Goal: Task Accomplishment & Management: Manage account settings

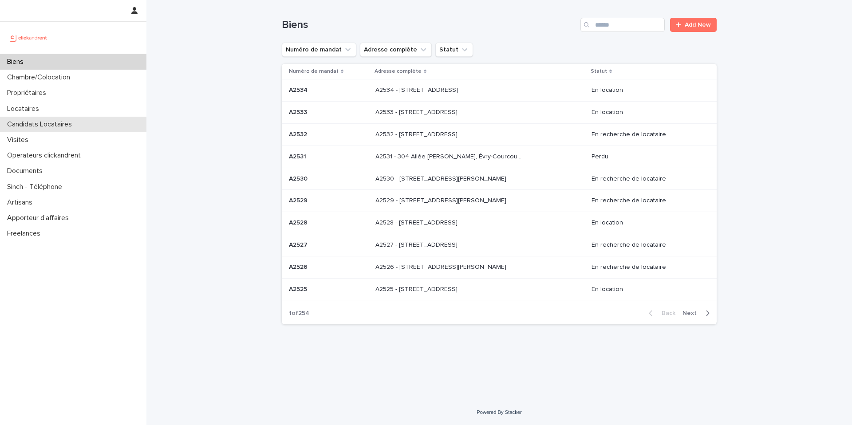
click at [65, 123] on p "Candidats Locataires" at bounding box center [41, 124] width 75 height 8
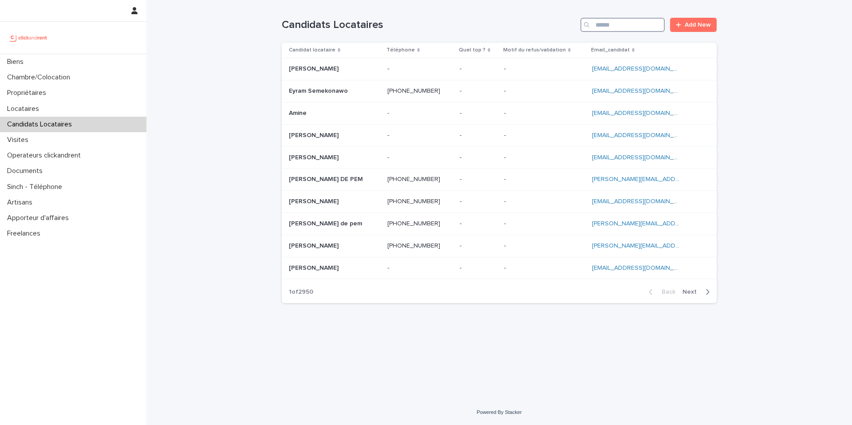
click at [627, 26] on input "Search" at bounding box center [623, 25] width 84 height 14
paste input "**********"
type input "**********"
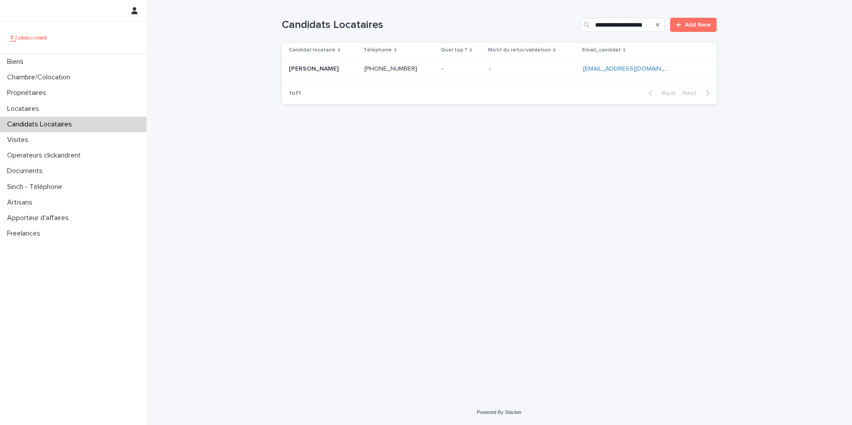
click at [553, 69] on p at bounding box center [532, 69] width 87 height 8
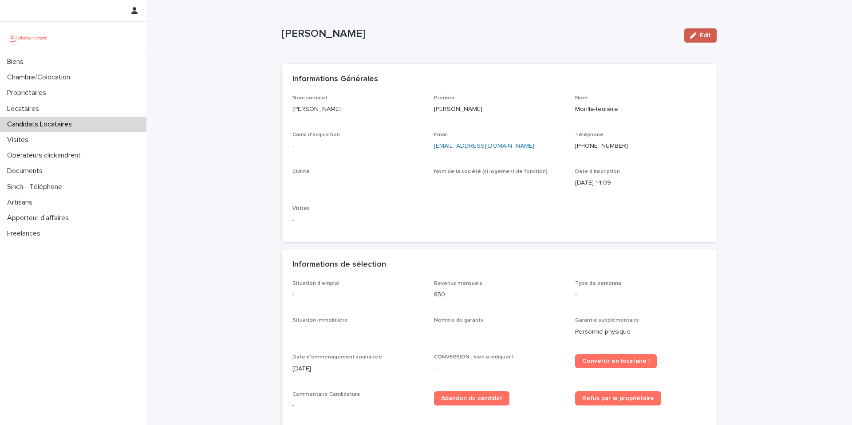
click at [700, 34] on span "Edit" at bounding box center [705, 35] width 11 height 6
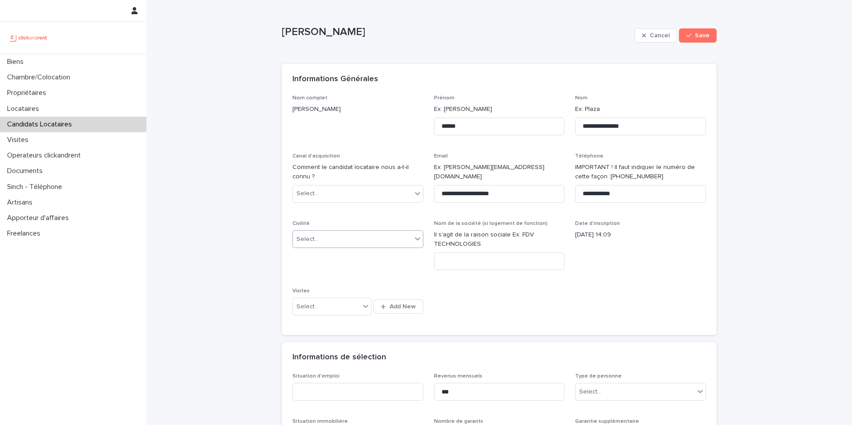
click at [334, 243] on div "Select..." at bounding box center [352, 239] width 119 height 15
click at [330, 258] on div "Madame" at bounding box center [358, 257] width 130 height 16
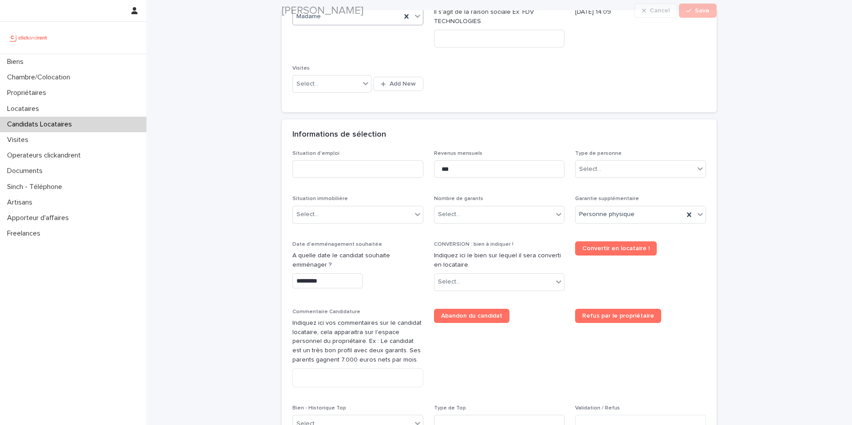
scroll to position [244, 0]
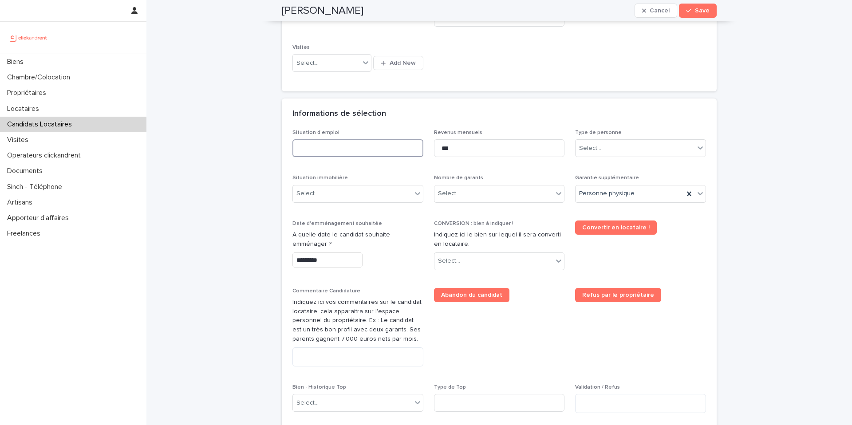
click at [365, 146] on input at bounding box center [358, 148] width 131 height 18
type input "*********"
click at [648, 152] on div "Select..." at bounding box center [635, 148] width 119 height 15
click at [630, 169] on div "Particulier" at bounding box center [641, 166] width 130 height 16
click at [392, 199] on div "Select..." at bounding box center [352, 193] width 119 height 15
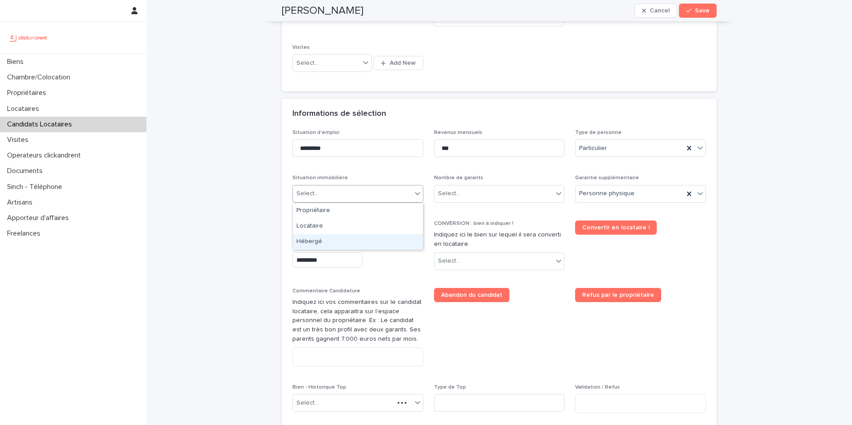
click at [372, 243] on div "Hébergé" at bounding box center [358, 242] width 130 height 16
click at [493, 188] on div "Select..." at bounding box center [494, 193] width 119 height 15
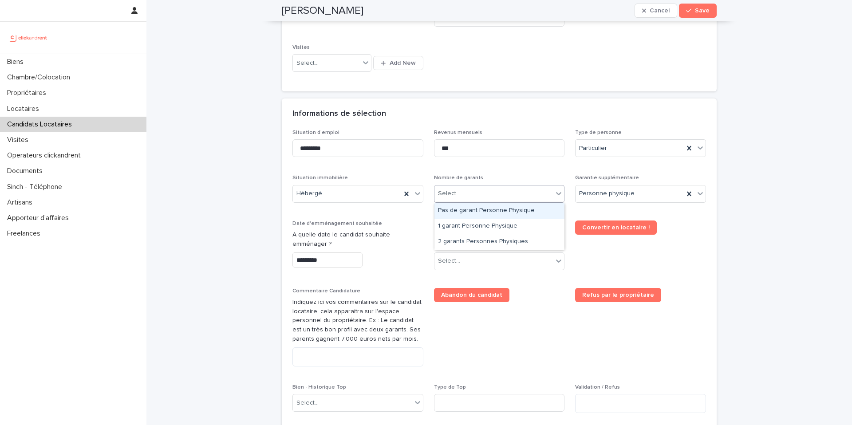
click at [486, 211] on div "Pas de garant Personne Physique" at bounding box center [500, 211] width 130 height 16
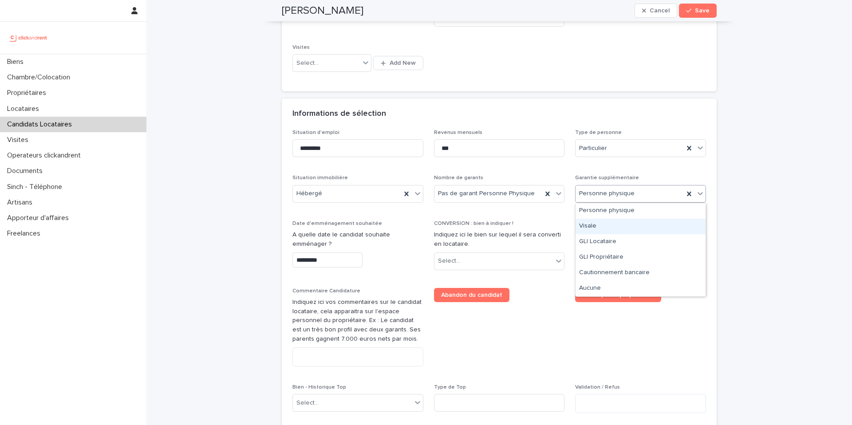
click at [619, 227] on div "Visale" at bounding box center [641, 227] width 130 height 16
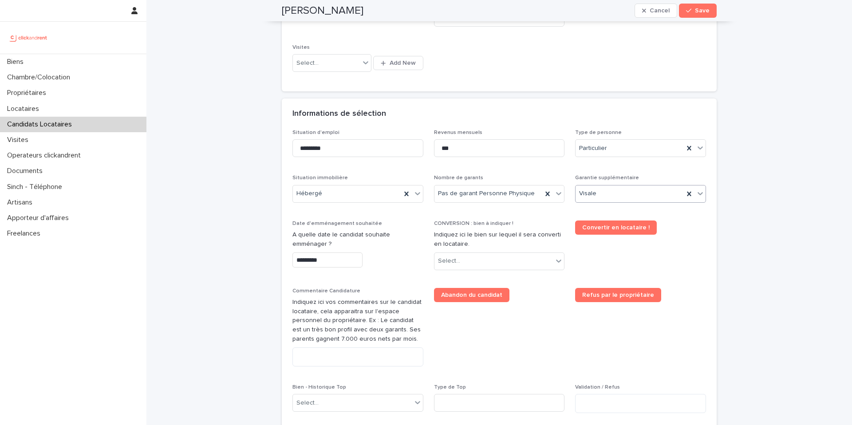
click at [316, 261] on input "*********" at bounding box center [328, 261] width 70 height 16
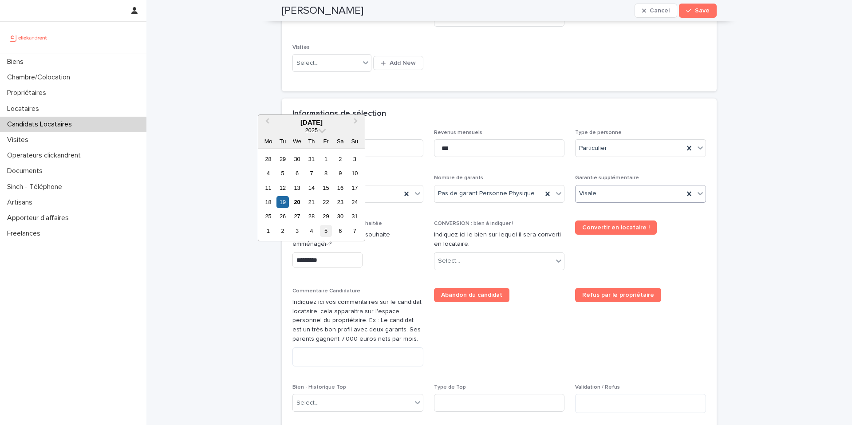
click at [325, 233] on div "5" at bounding box center [326, 231] width 12 height 12
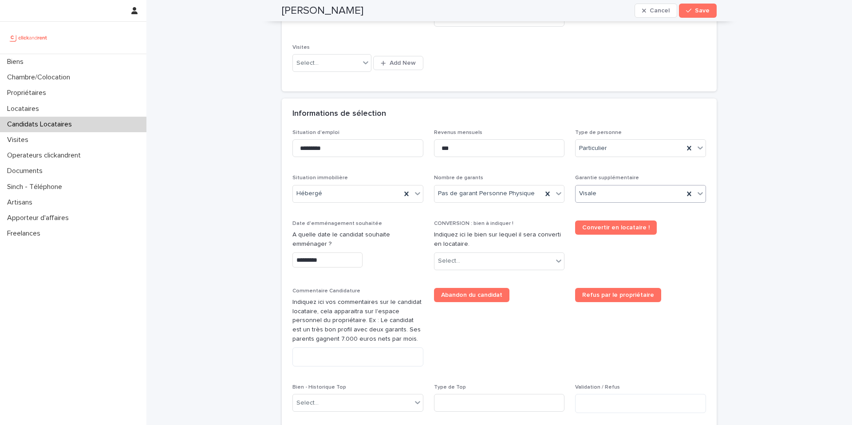
type input "********"
click at [478, 259] on div "Select..." at bounding box center [494, 261] width 119 height 15
type input "*****"
click at [502, 275] on div "A2510 - 51 rue Jacquard, Lille 59260" at bounding box center [500, 279] width 130 height 16
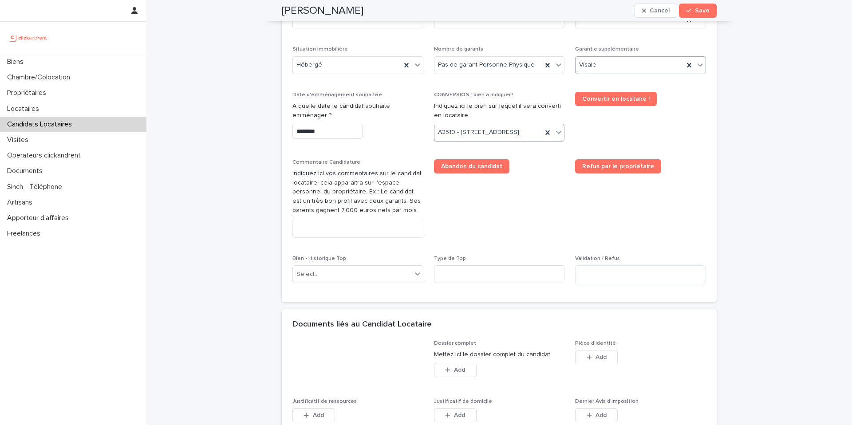
scroll to position [400, 0]
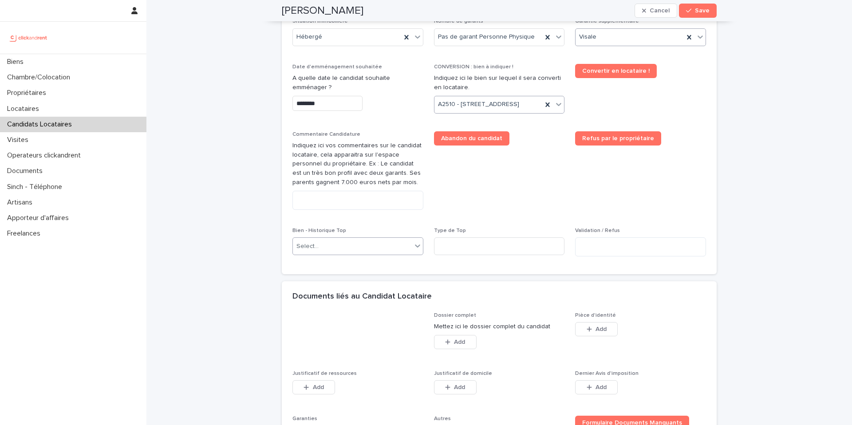
click at [353, 246] on div "Select..." at bounding box center [352, 246] width 119 height 15
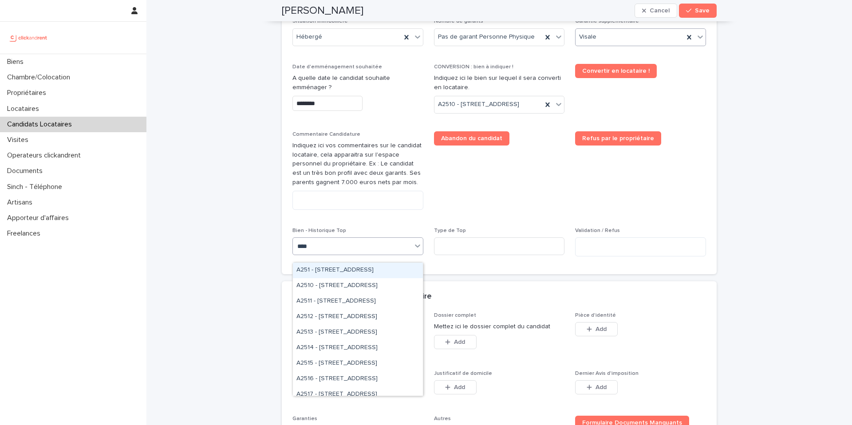
type input "*****"
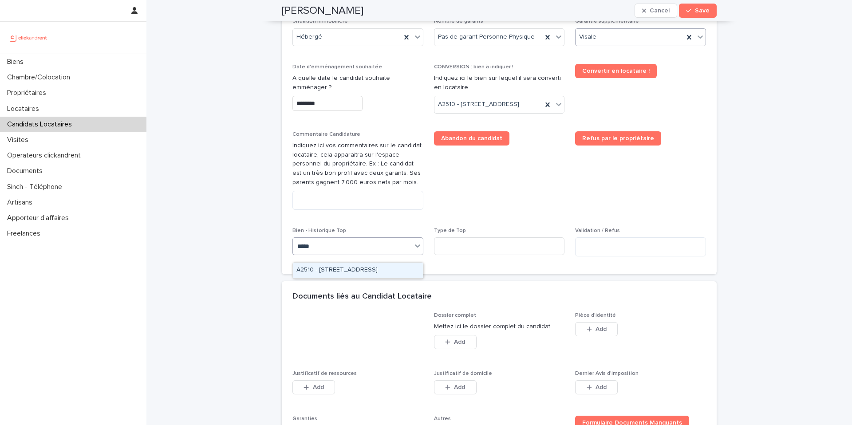
click at [354, 268] on div "A2510 - 51 rue Jacquard, Lille 59260" at bounding box center [358, 271] width 130 height 16
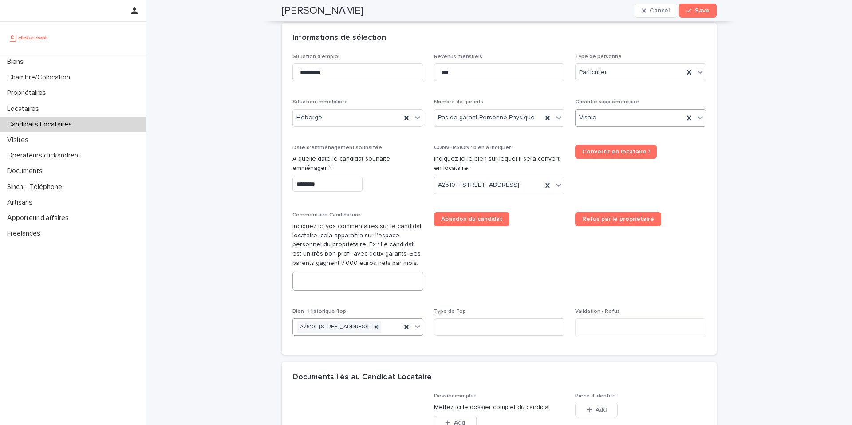
scroll to position [321, 0]
click at [336, 289] on textarea at bounding box center [358, 279] width 131 height 19
paste textarea "**********"
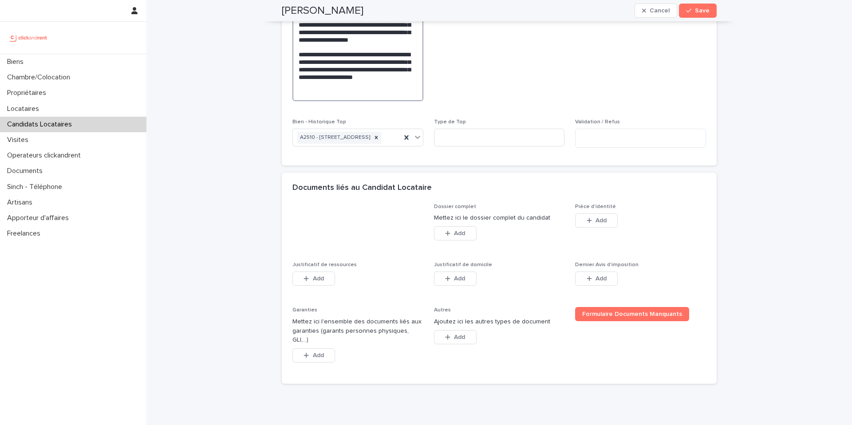
scroll to position [650, 0]
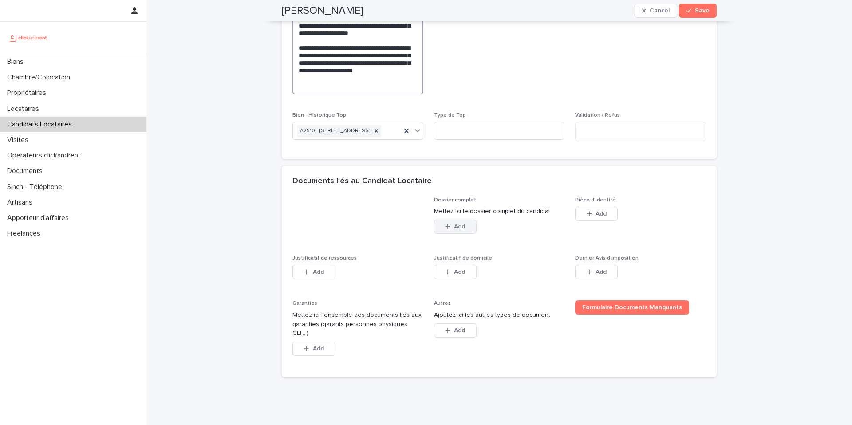
type textarea "**********"
click at [469, 234] on button "Add" at bounding box center [455, 227] width 43 height 14
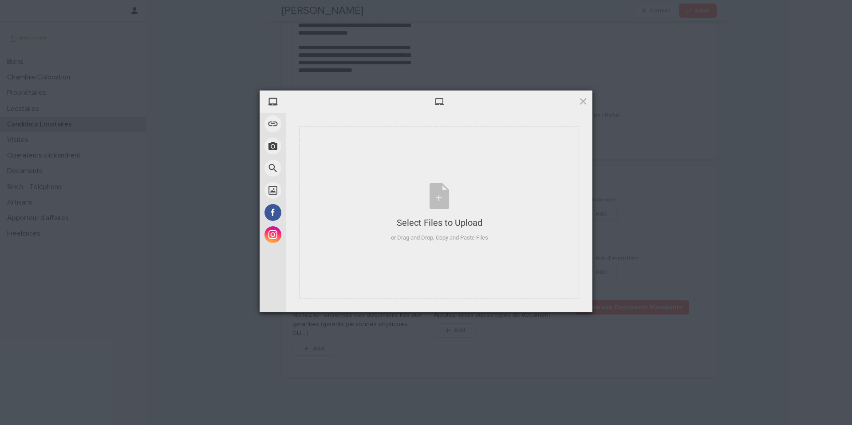
click at [585, 106] on div at bounding box center [439, 102] width 306 height 22
click at [585, 98] on span at bounding box center [583, 101] width 10 height 10
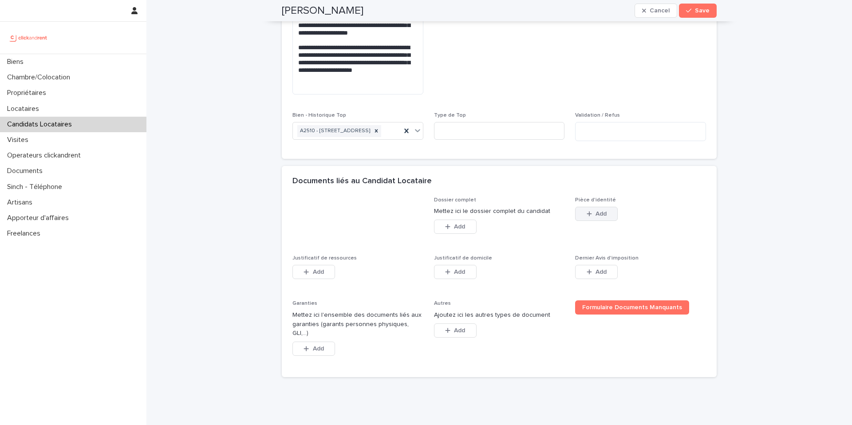
click at [606, 217] on span "Add" at bounding box center [601, 214] width 11 height 6
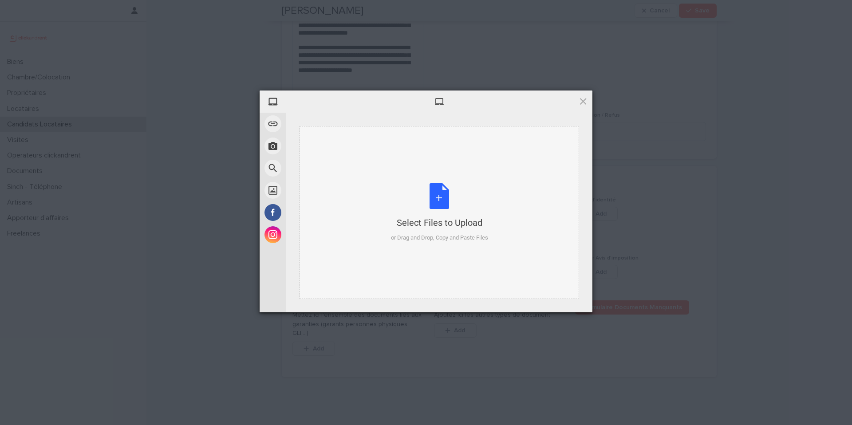
click at [440, 205] on div "Select Files to Upload or Drag and Drop, Copy and Paste Files" at bounding box center [439, 212] width 97 height 59
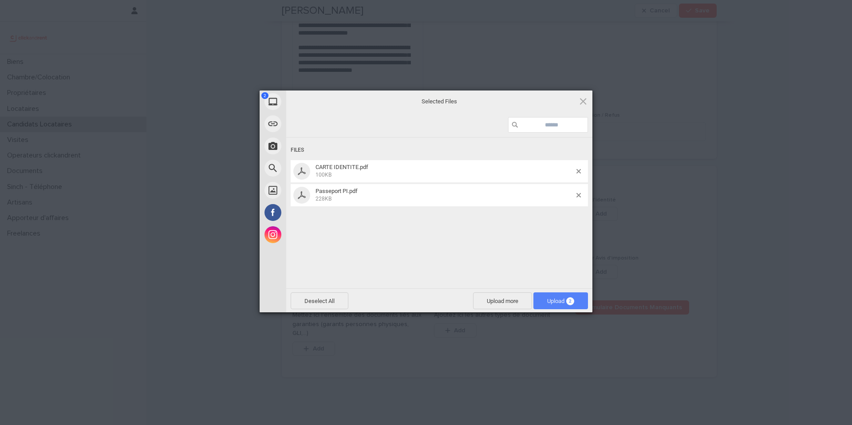
click at [560, 303] on span "Upload 2" at bounding box center [560, 301] width 27 height 7
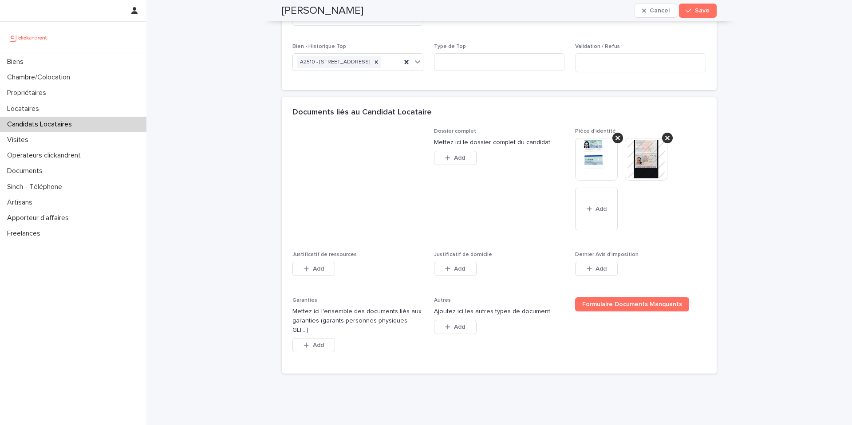
scroll to position [752, 0]
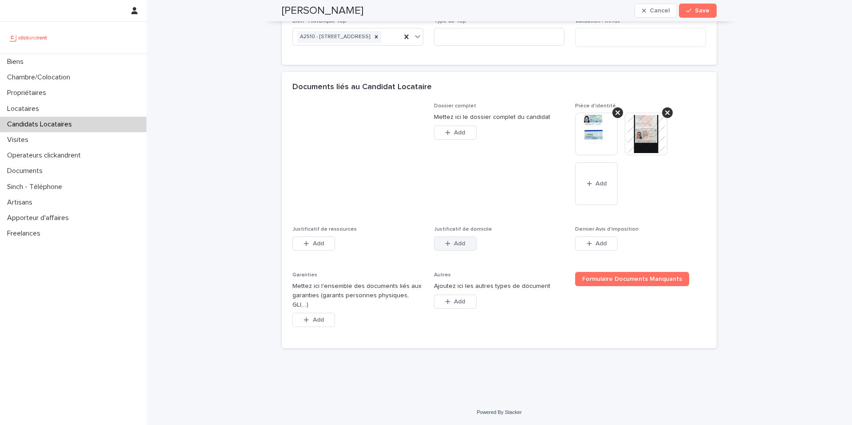
click at [462, 247] on span "Add" at bounding box center [459, 244] width 11 height 6
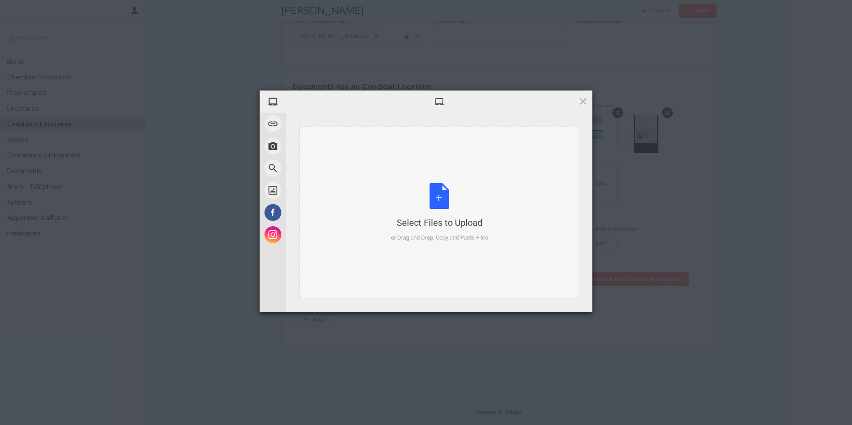
click at [436, 193] on div "Select Files to Upload or Drag and Drop, Copy and Paste Files" at bounding box center [439, 212] width 97 height 59
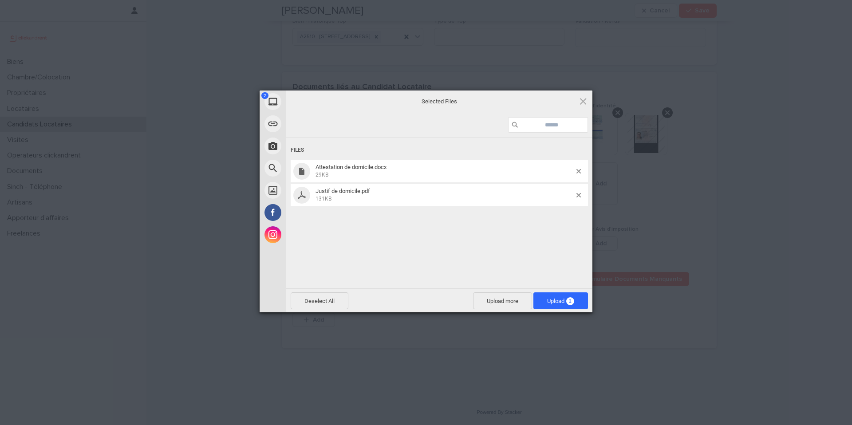
click at [584, 300] on span "Upload 2" at bounding box center [561, 301] width 55 height 17
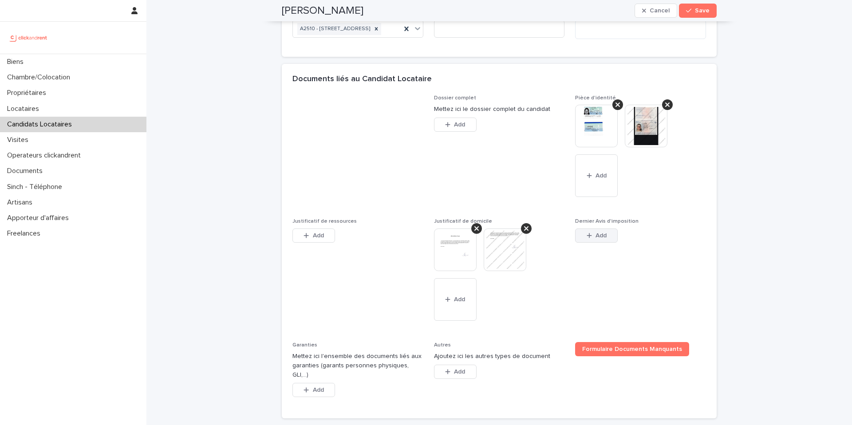
click at [604, 239] on span "Add" at bounding box center [601, 236] width 11 height 6
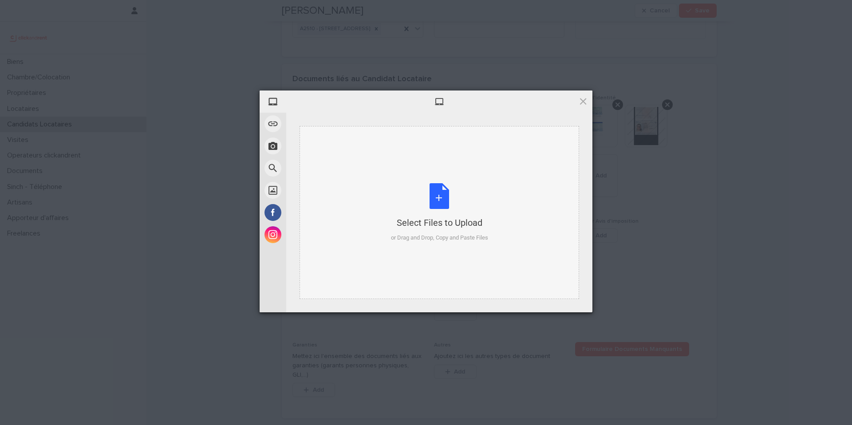
click at [436, 201] on div "Select Files to Upload or Drag and Drop, Copy and Paste Files" at bounding box center [439, 212] width 97 height 59
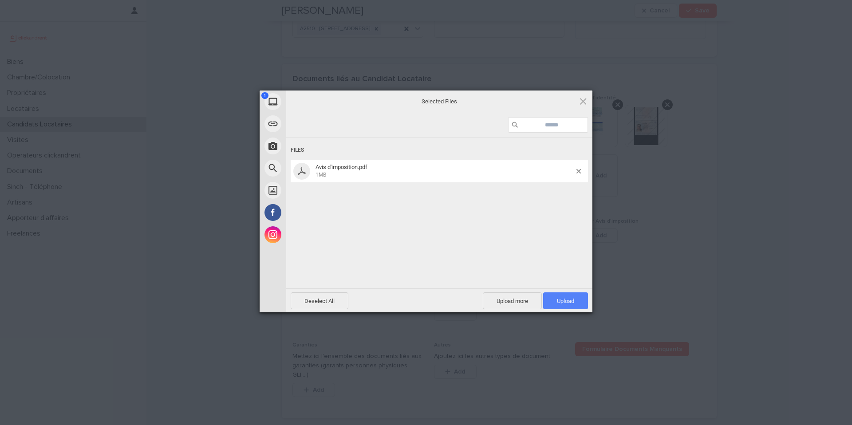
click at [562, 301] on span "Upload 1" at bounding box center [565, 301] width 17 height 7
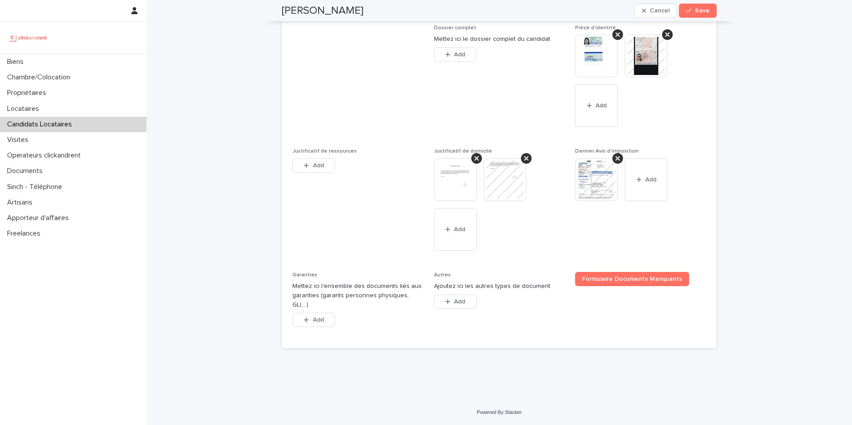
scroll to position [830, 0]
click at [319, 320] on span "Add" at bounding box center [318, 320] width 11 height 6
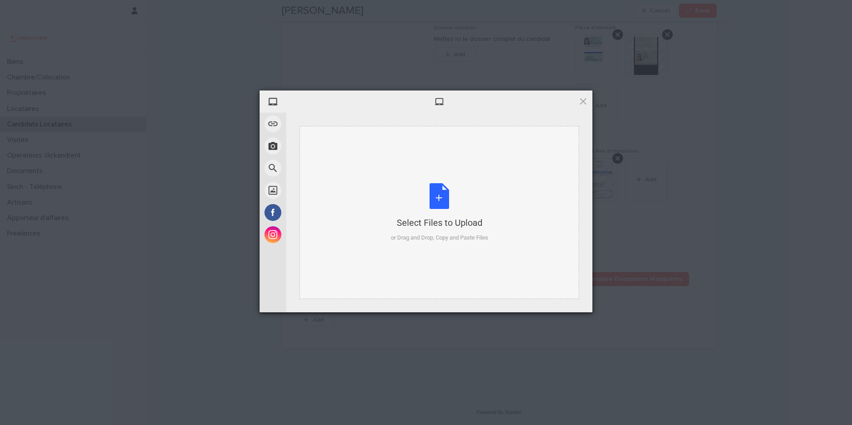
click at [443, 187] on div "Select Files to Upload or Drag and Drop, Copy and Paste Files" at bounding box center [439, 212] width 97 height 59
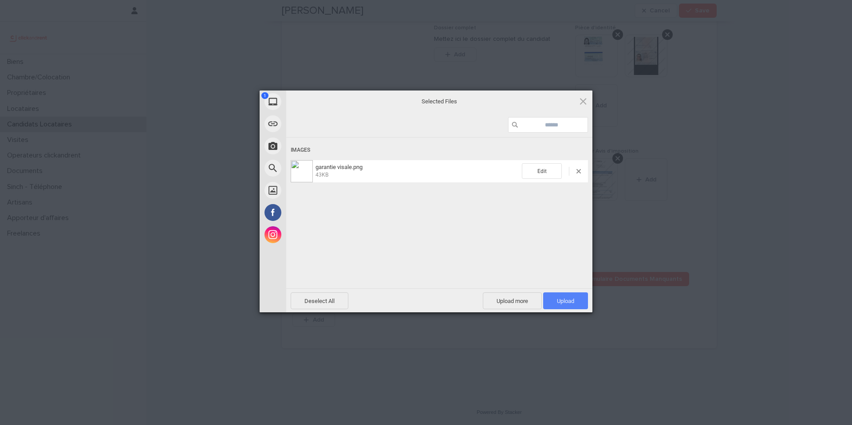
click at [561, 300] on span "Upload 1" at bounding box center [565, 301] width 17 height 7
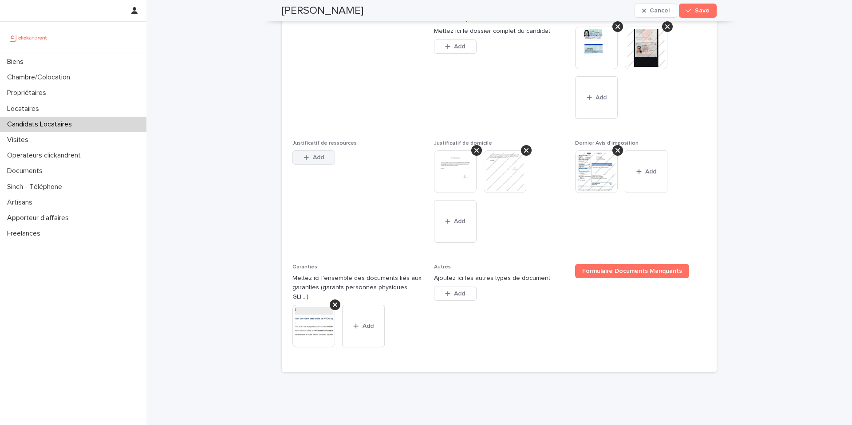
click at [321, 161] on span "Add" at bounding box center [318, 157] width 11 height 6
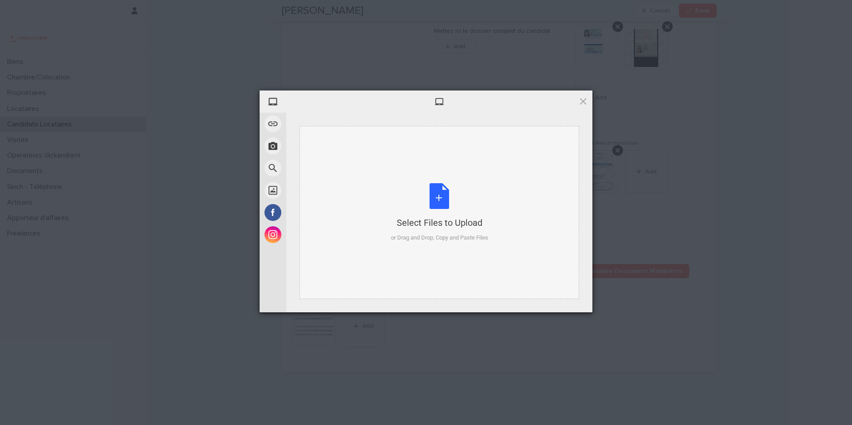
click at [443, 199] on div "Select Files to Upload or Drag and Drop, Copy and Paste Files" at bounding box center [439, 212] width 97 height 59
click at [439, 193] on div "Select Files to Upload or Drag and Drop, Copy and Paste Files" at bounding box center [439, 212] width 97 height 59
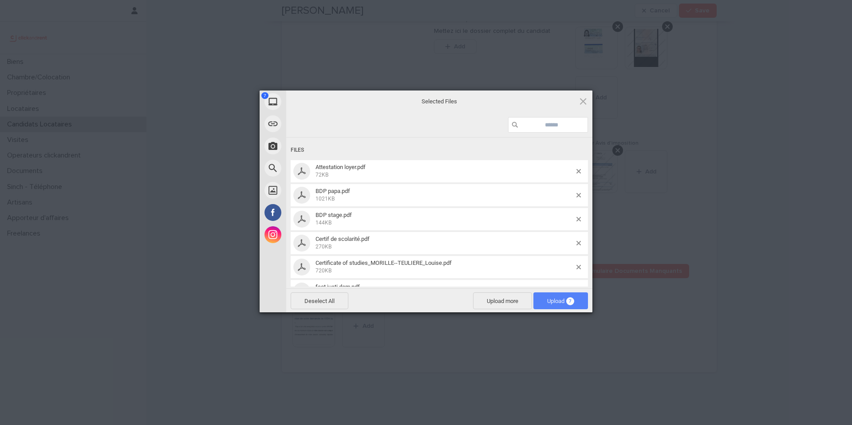
click at [548, 303] on span "Upload 7" at bounding box center [560, 301] width 27 height 7
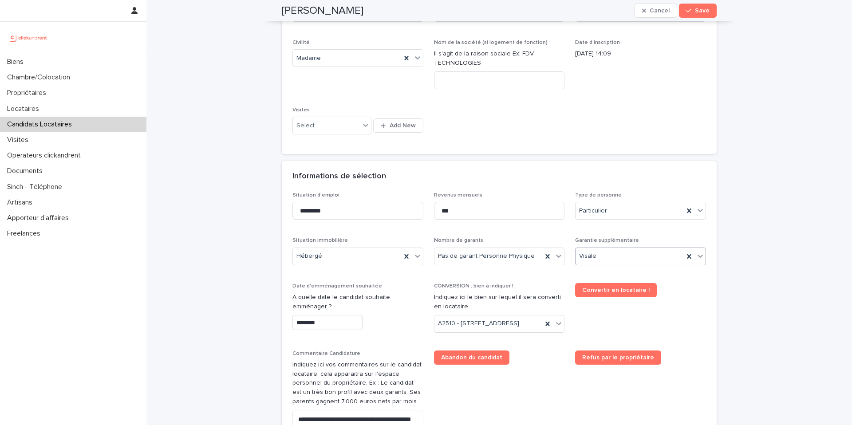
scroll to position [0, 0]
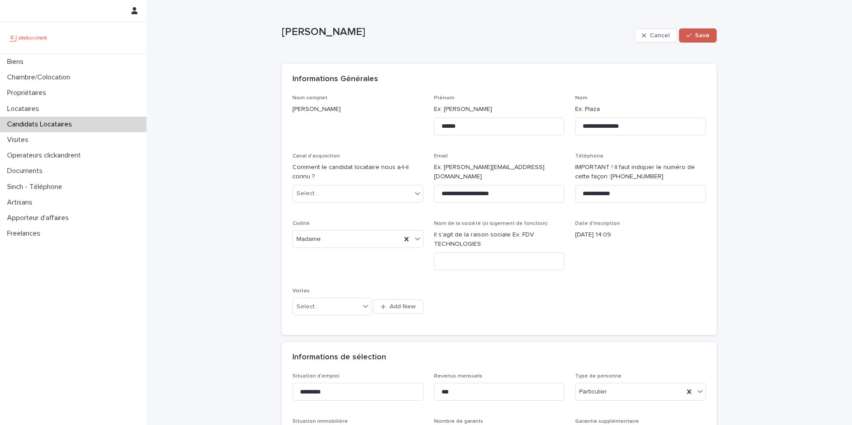
click at [695, 35] on div "button" at bounding box center [690, 35] width 9 height 6
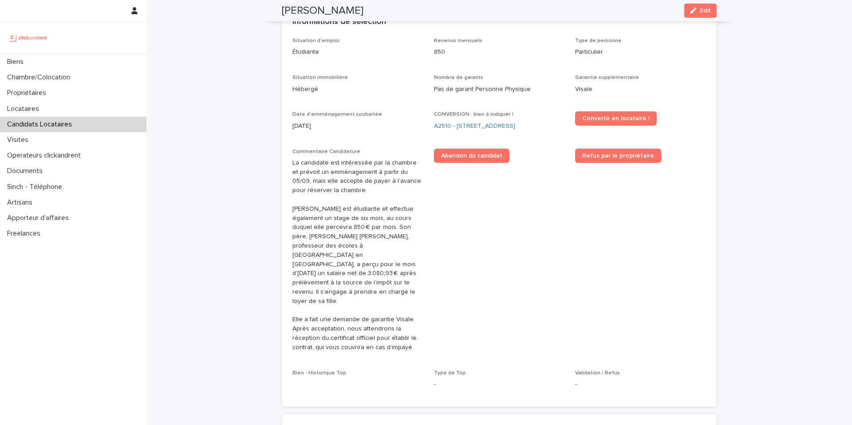
scroll to position [242, 0]
click at [515, 128] on link "A2510 - 51 rue Jacquard, Lille 59260" at bounding box center [474, 126] width 81 height 9
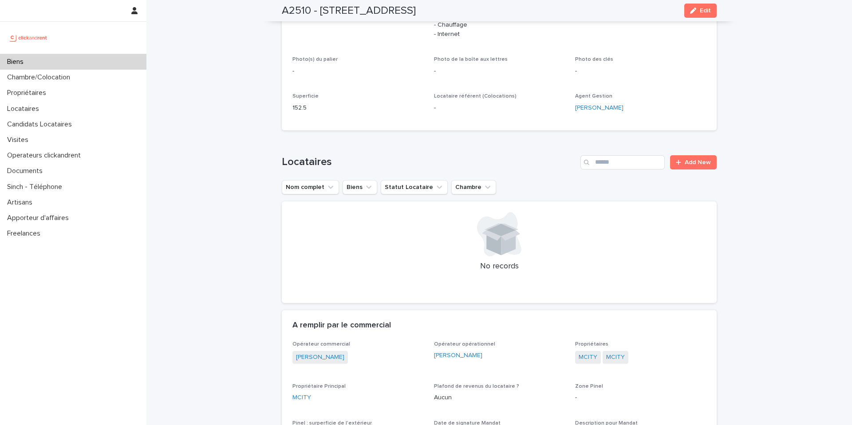
scroll to position [2456, 0]
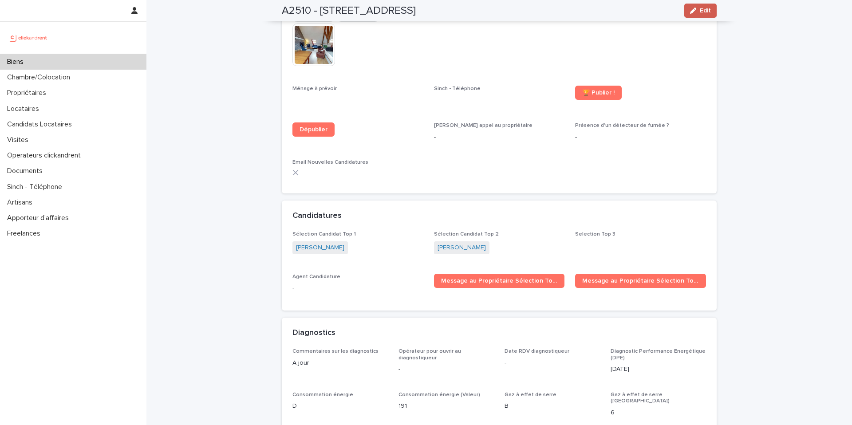
click at [702, 16] on button "Edit" at bounding box center [700, 11] width 32 height 14
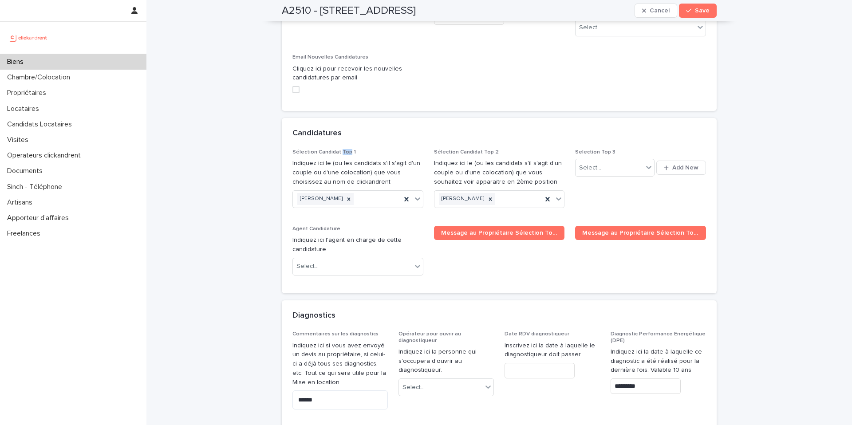
scroll to position [4144, 0]
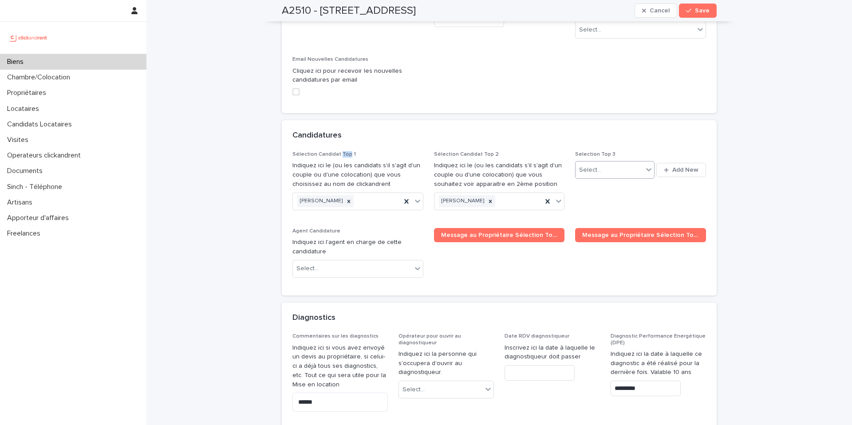
click at [619, 163] on div "Select..." at bounding box center [609, 170] width 67 height 15
click at [581, 166] on div "Select..." at bounding box center [590, 170] width 22 height 9
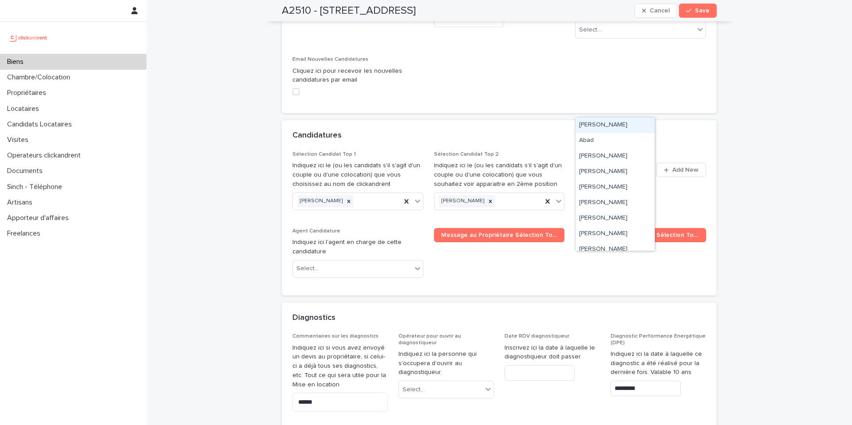
paste input "**********"
type input "**********"
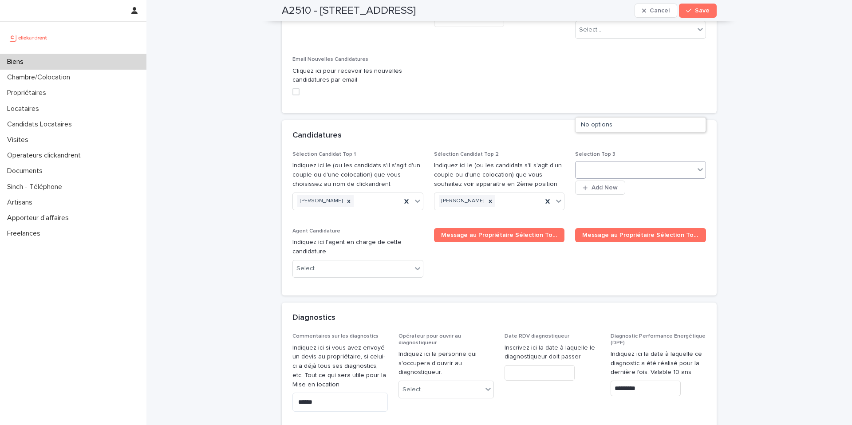
click at [609, 163] on div "Select..." at bounding box center [609, 170] width 67 height 15
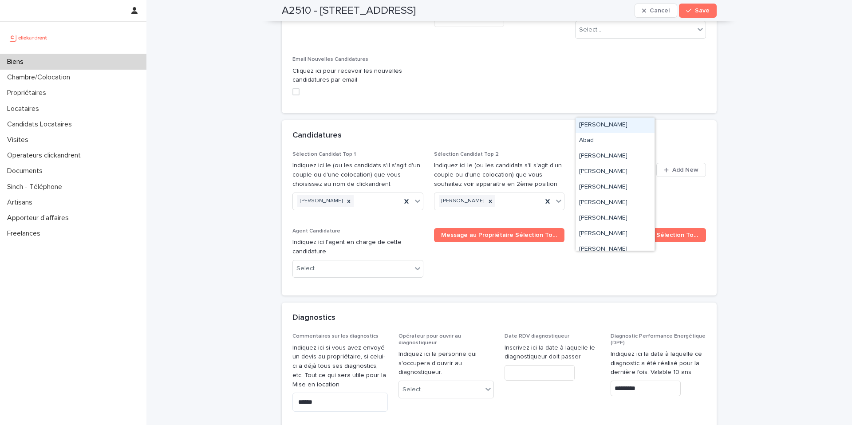
paste input "*******"
type input "*******"
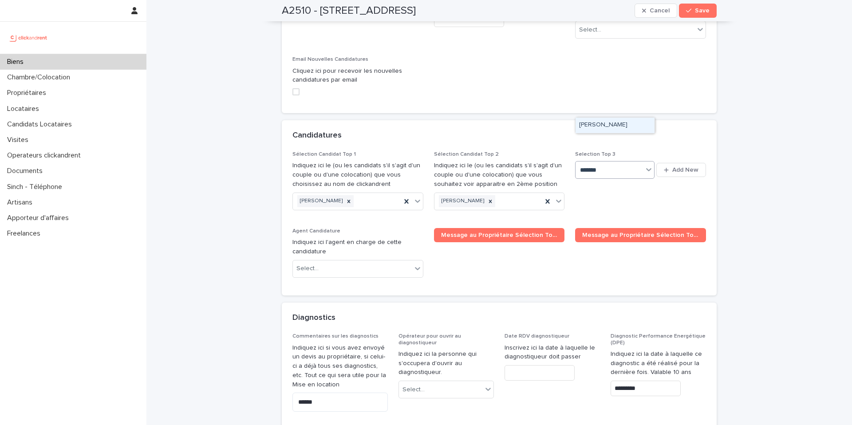
click at [619, 126] on div "Louise Morille-teulière" at bounding box center [615, 126] width 79 height 16
click at [680, 131] on div "Candidatures" at bounding box center [498, 136] width 410 height 10
click at [694, 14] on button "Save" at bounding box center [698, 11] width 38 height 14
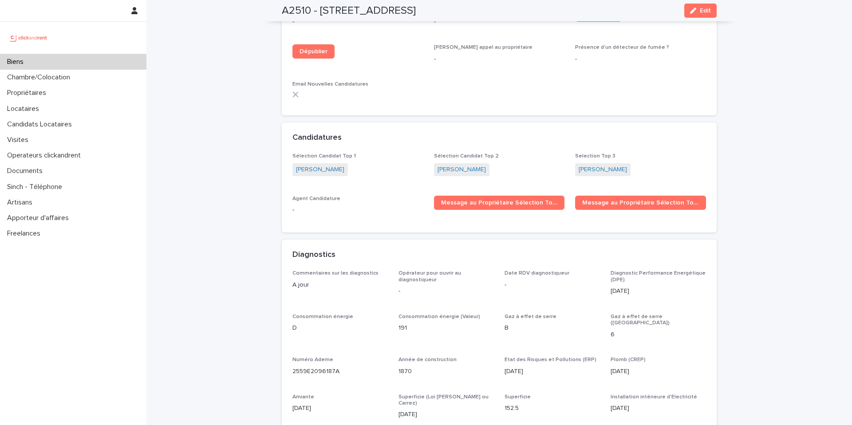
scroll to position [2537, 0]
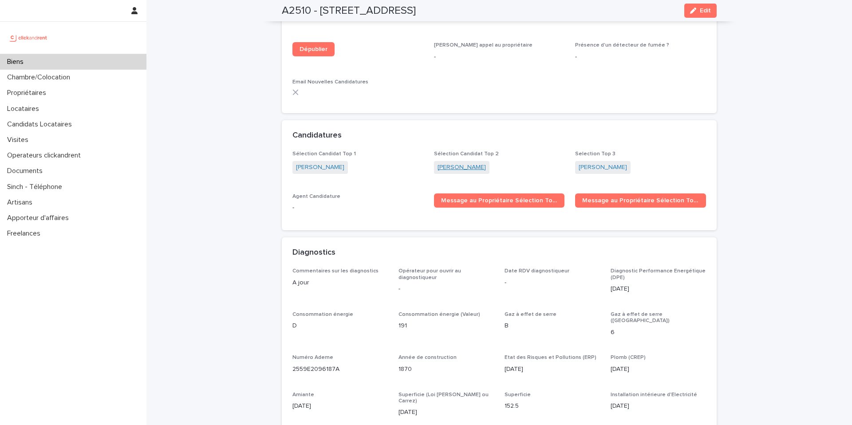
click at [486, 163] on link "Anton Gwendal Clément Le Néel" at bounding box center [462, 167] width 48 height 9
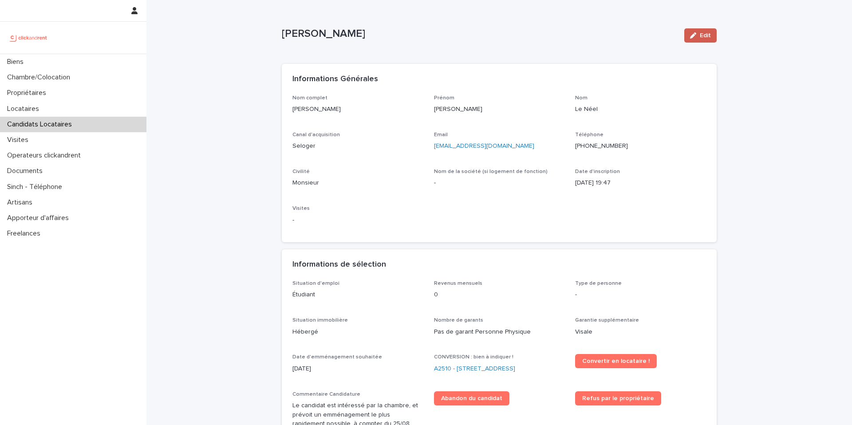
click at [705, 40] on button "Edit" at bounding box center [700, 35] width 32 height 14
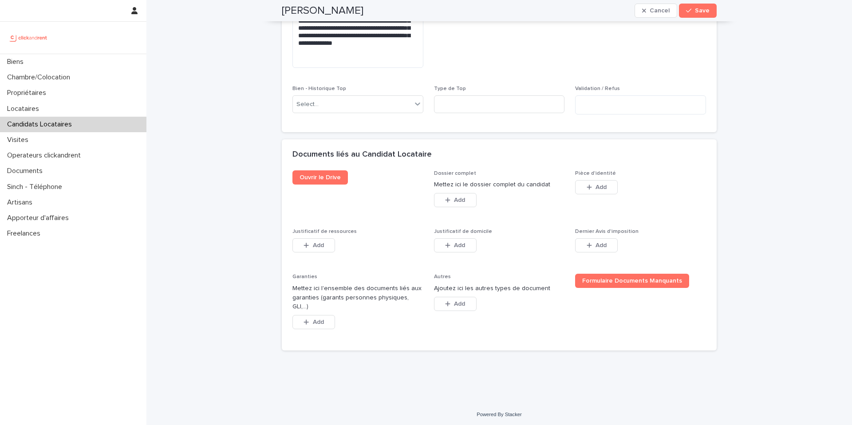
scroll to position [662, 0]
click at [328, 251] on button "Add" at bounding box center [314, 245] width 43 height 14
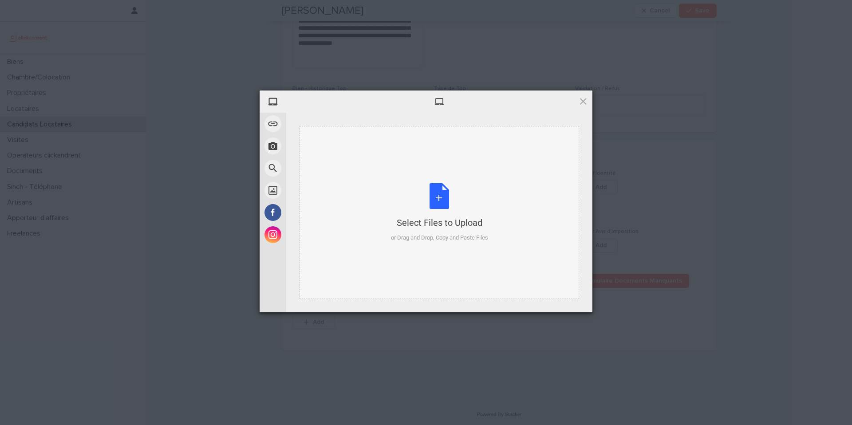
click at [434, 196] on div "Select Files to Upload or Drag and Drop, Copy and Paste Files" at bounding box center [439, 212] width 97 height 59
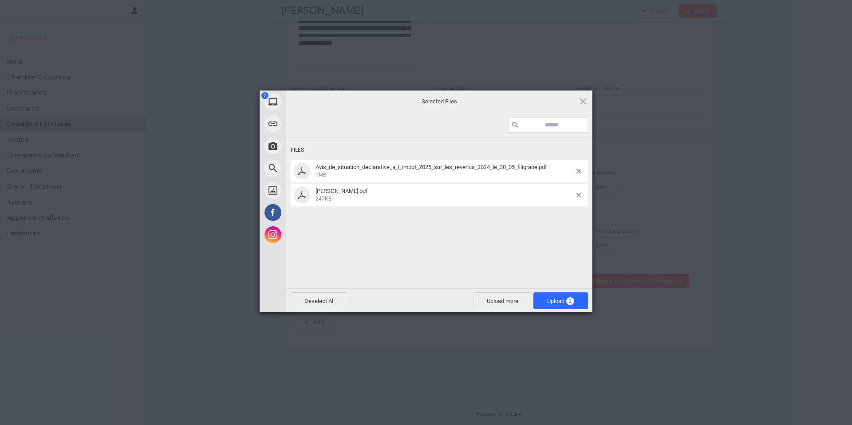
click at [581, 297] on span "Upload 2" at bounding box center [561, 301] width 55 height 17
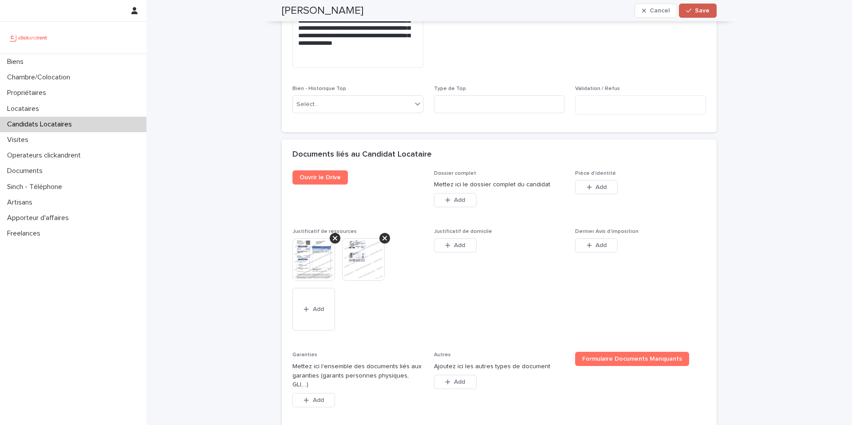
click at [694, 14] on button "Save" at bounding box center [698, 11] width 38 height 14
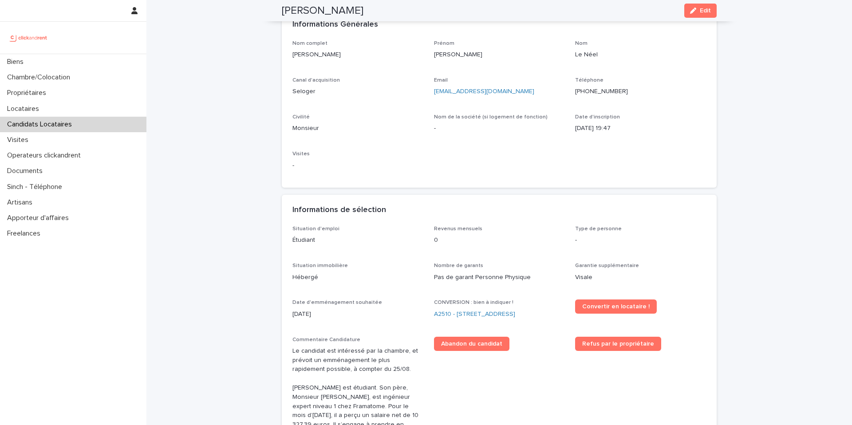
scroll to position [0, 0]
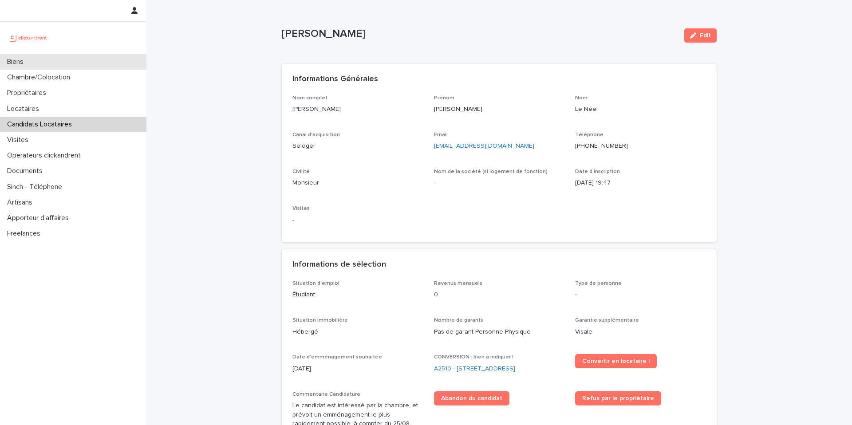
click at [55, 66] on div "Biens" at bounding box center [73, 62] width 146 height 16
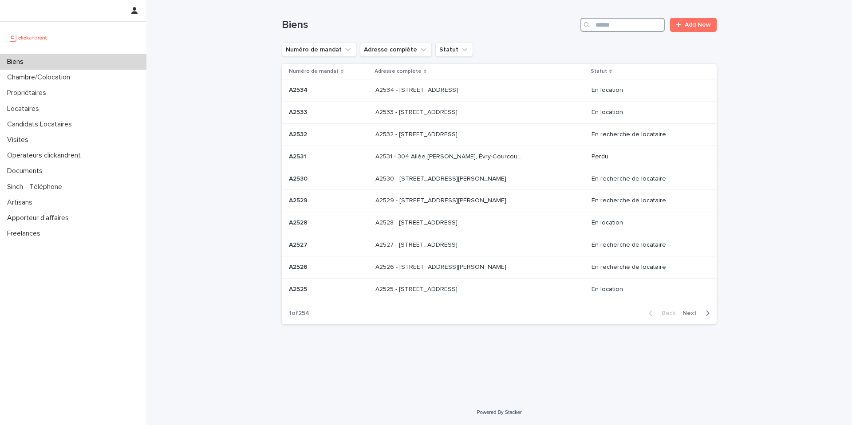
click at [633, 24] on input "Search" at bounding box center [623, 25] width 84 height 14
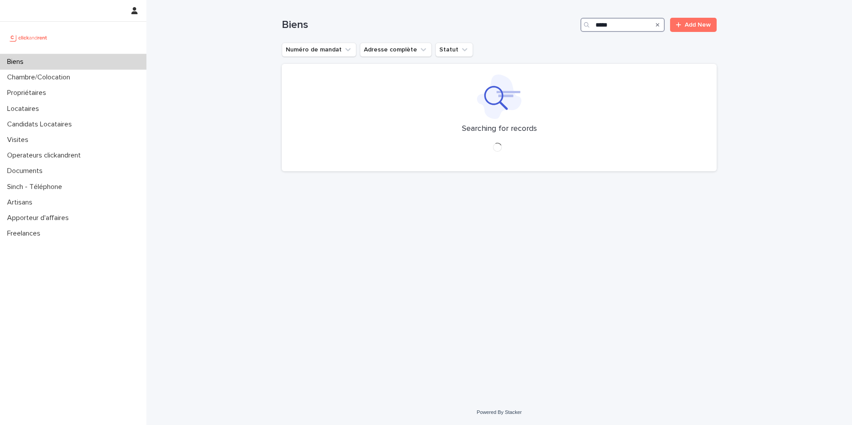
type input "*****"
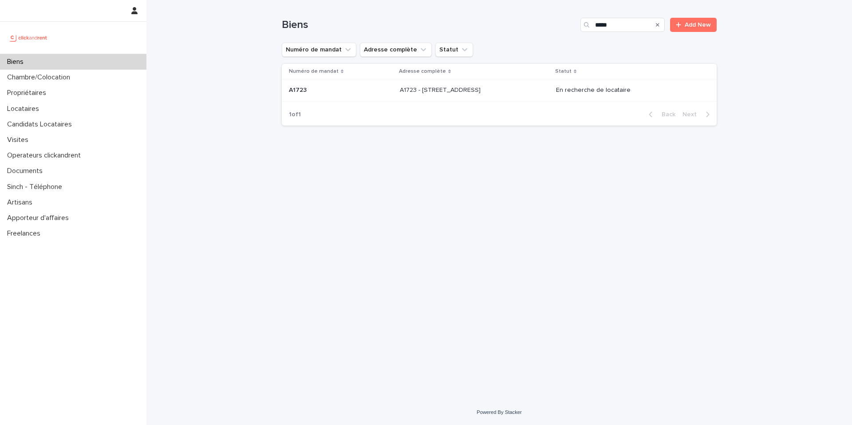
click at [482, 93] on p "A1723 - [STREET_ADDRESS]" at bounding box center [441, 89] width 83 height 9
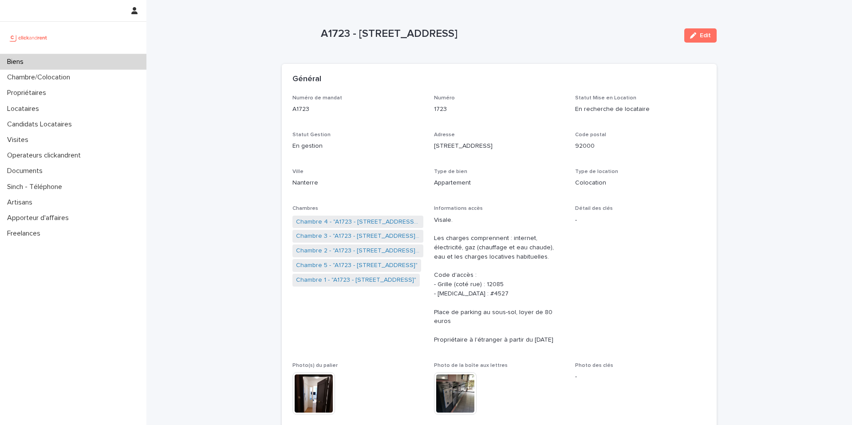
click at [103, 56] on div "Biens" at bounding box center [73, 62] width 146 height 16
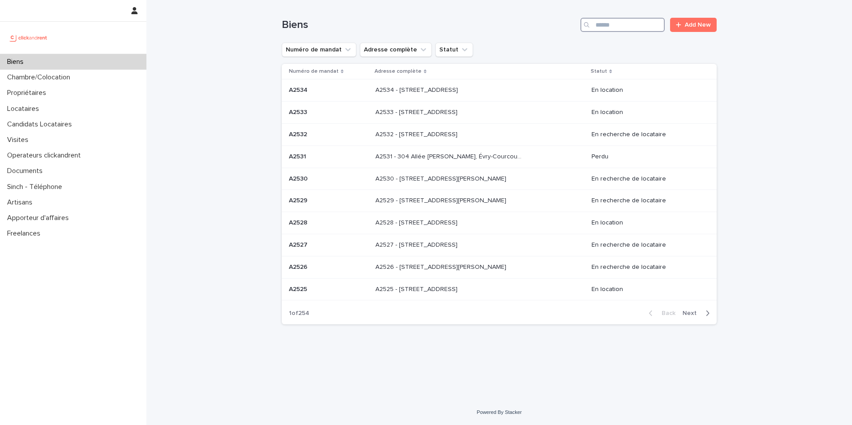
click at [616, 19] on input "Search" at bounding box center [623, 25] width 84 height 14
type input "*****"
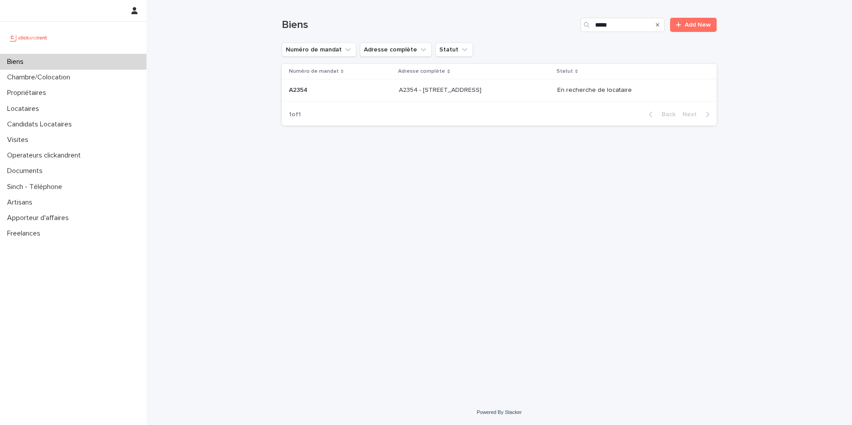
click at [525, 87] on p at bounding box center [473, 91] width 148 height 8
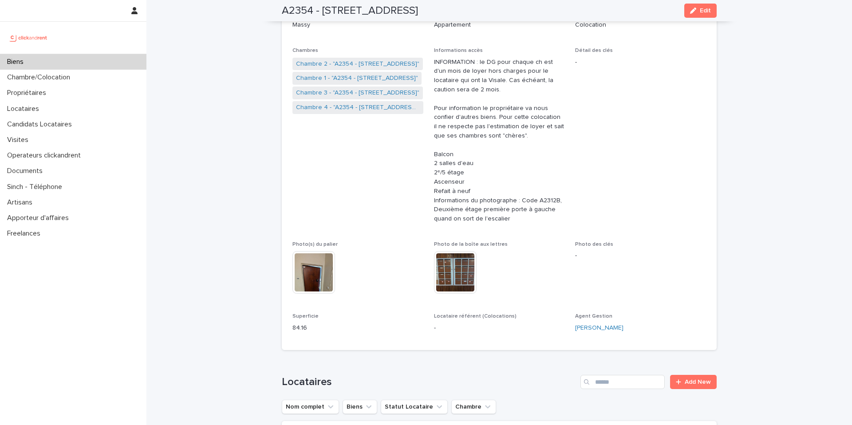
scroll to position [158, 0]
click at [111, 55] on div "Biens" at bounding box center [73, 62] width 146 height 16
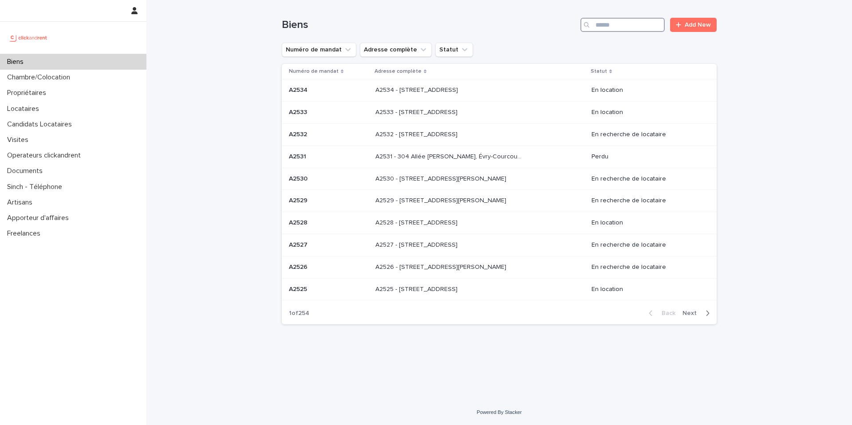
click at [627, 24] on input "Search" at bounding box center [623, 25] width 84 height 14
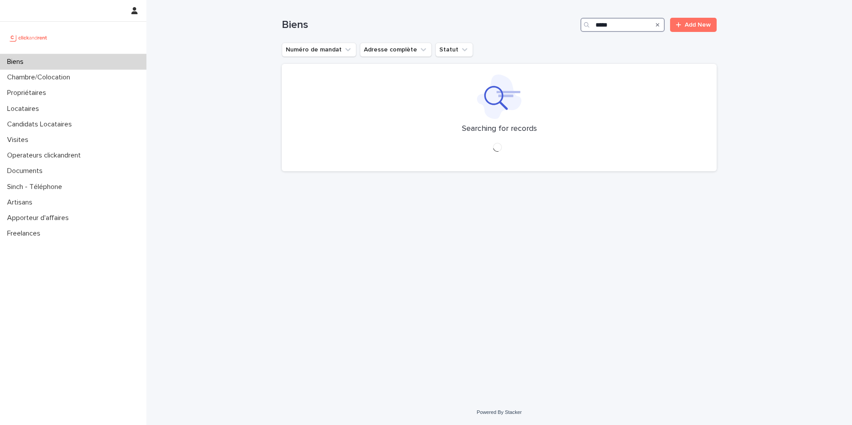
type input "*****"
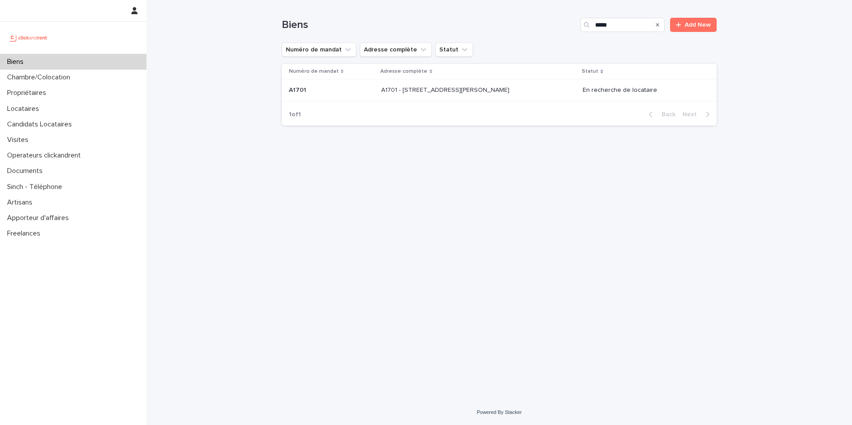
click at [511, 87] on p "A1701 - 7 bis boulevard Georges Michel, Corbeil-Essonnes 91100" at bounding box center [446, 89] width 130 height 9
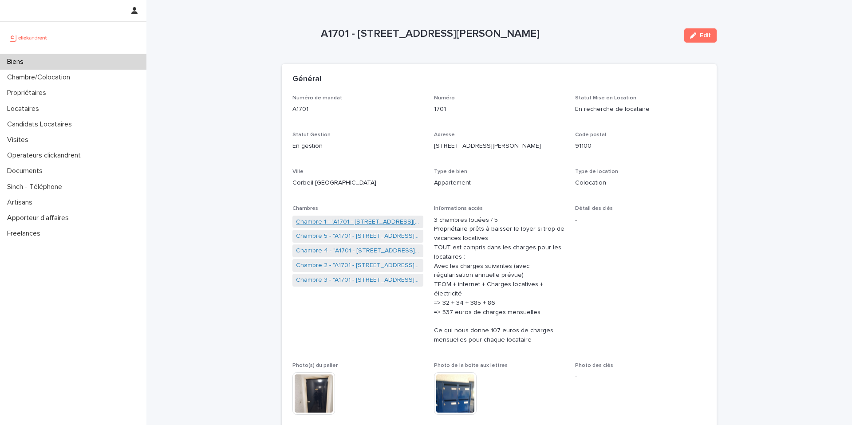
click at [349, 221] on link "Chambre 1 - "A1701 - 7 bis boulevard Georges Michel, Corbeil-Essonnes 91100"" at bounding box center [358, 221] width 124 height 9
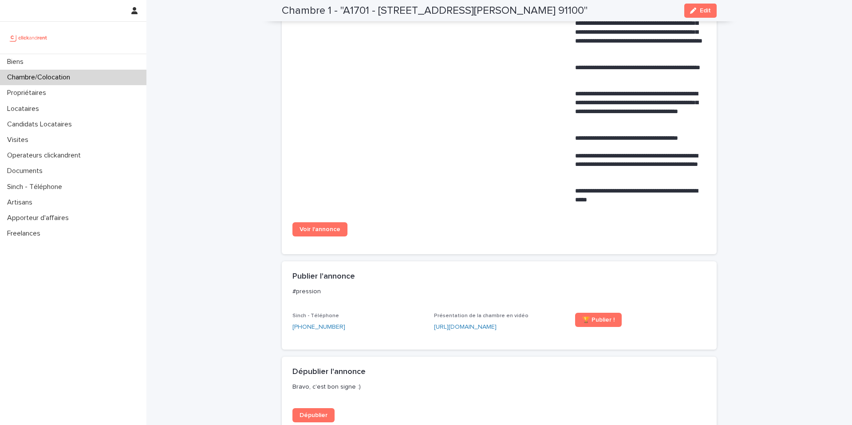
scroll to position [557, 0]
click at [315, 232] on span "Voir l'annonce" at bounding box center [320, 229] width 41 height 6
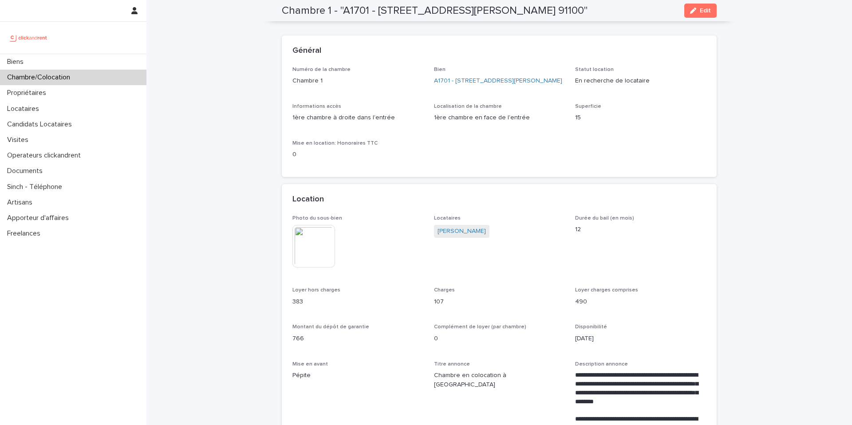
scroll to position [0, 0]
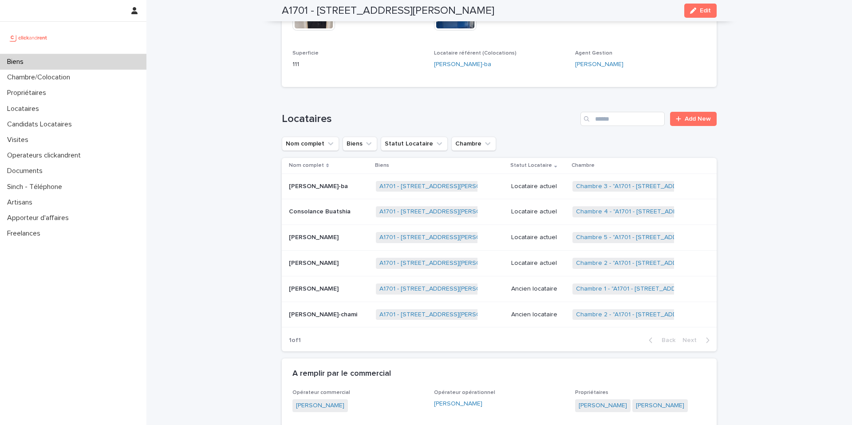
scroll to position [385, 0]
click at [538, 185] on p "Locataire actuel" at bounding box center [538, 186] width 54 height 8
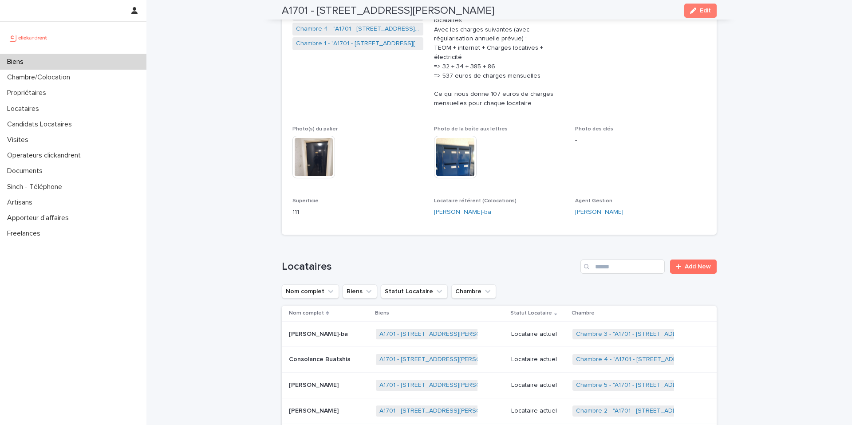
scroll to position [389, 0]
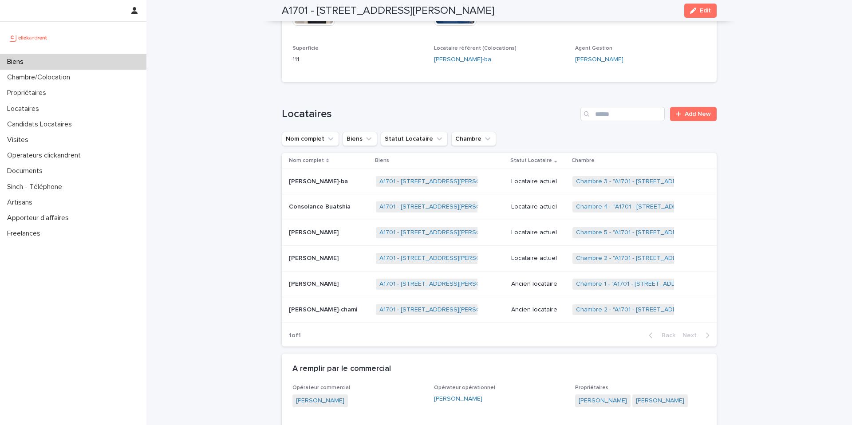
click at [534, 209] on p "Locataire actuel" at bounding box center [538, 207] width 54 height 8
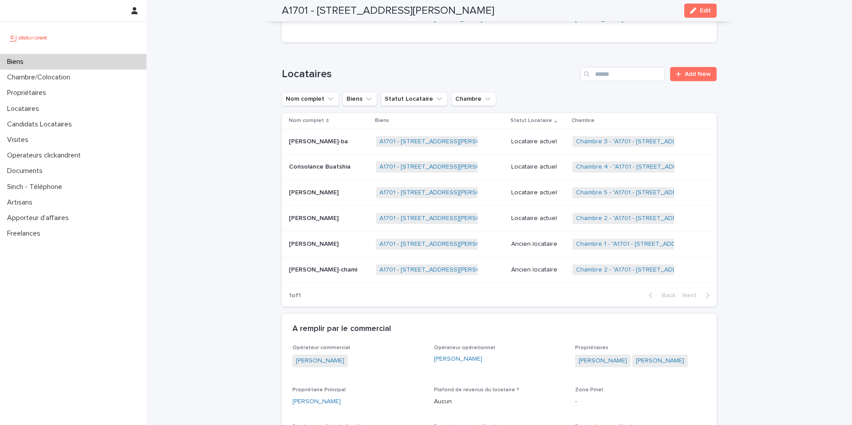
scroll to position [418, 0]
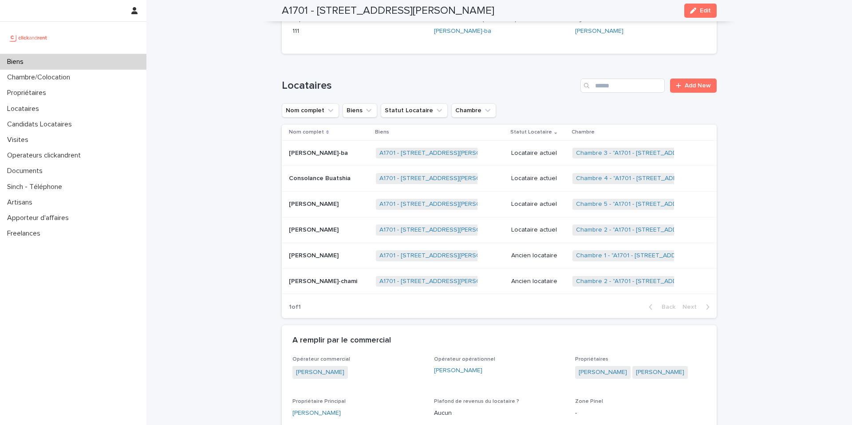
click at [528, 208] on div "Locataire actuel" at bounding box center [538, 204] width 54 height 15
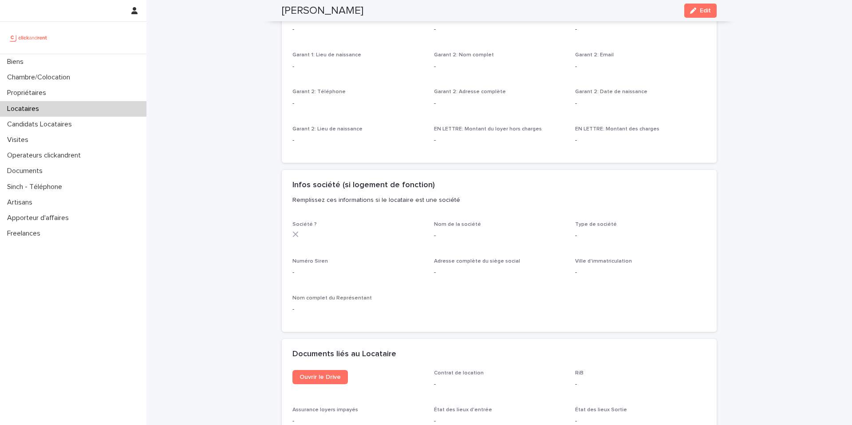
scroll to position [669, 0]
click at [482, 112] on div "Garant 2: Adresse complète -" at bounding box center [499, 102] width 131 height 26
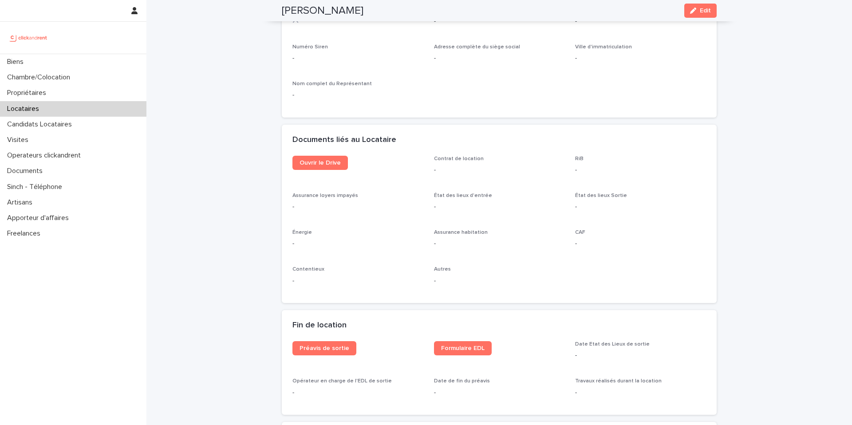
scroll to position [888, 0]
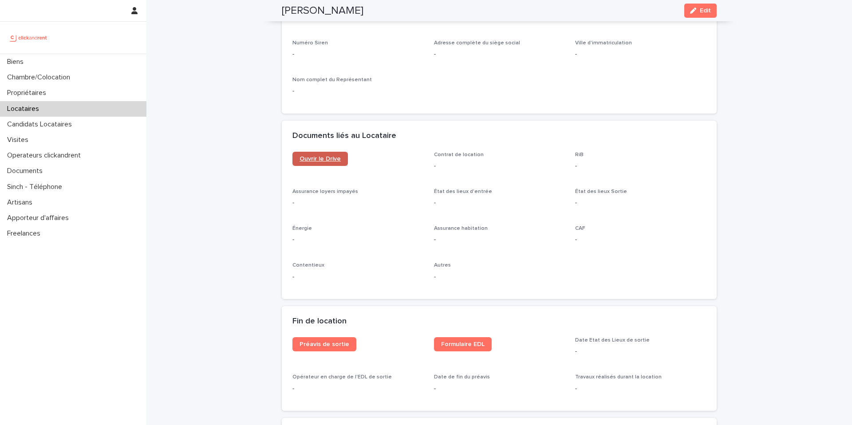
click at [335, 157] on span "Ouvrir le Drive" at bounding box center [320, 159] width 41 height 6
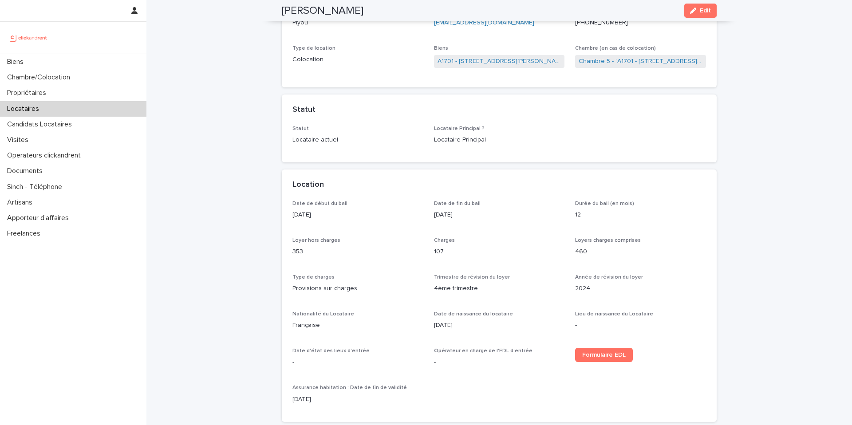
scroll to position [0, 0]
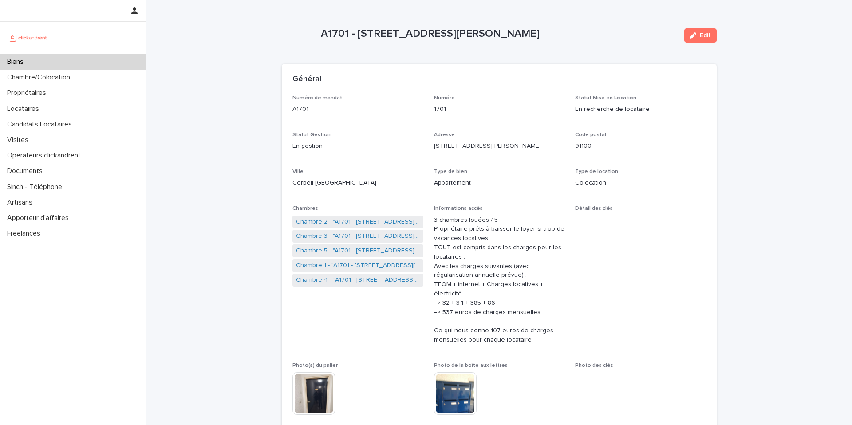
click at [341, 266] on link "Chambre 1 - "A1701 - 7 bis boulevard Georges Michel, Corbeil-Essonnes 91100"" at bounding box center [358, 265] width 124 height 9
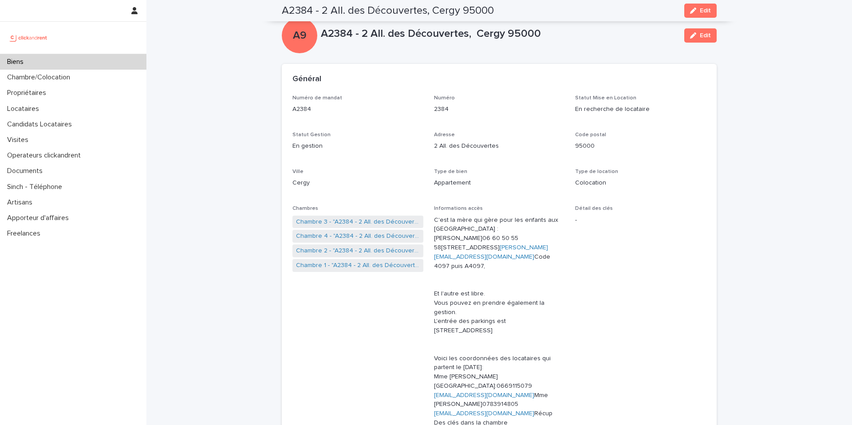
scroll to position [563, 0]
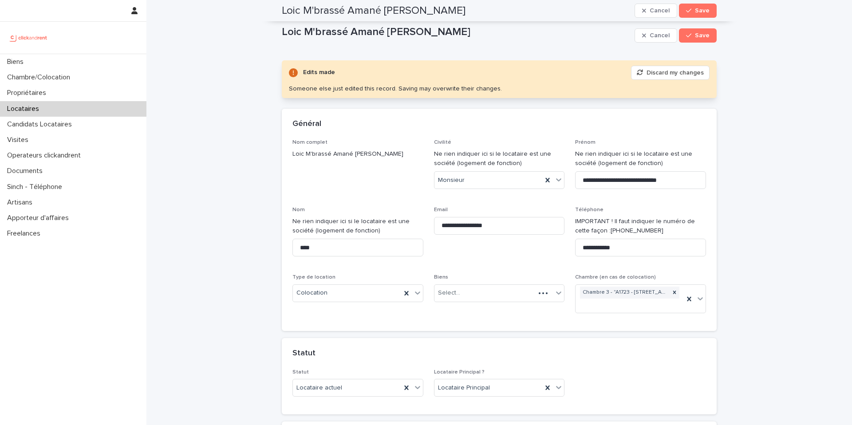
scroll to position [831, 0]
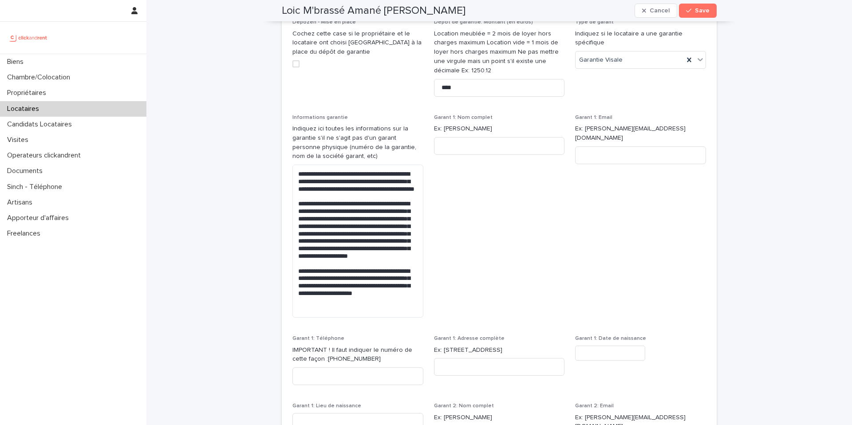
type textarea "**********"
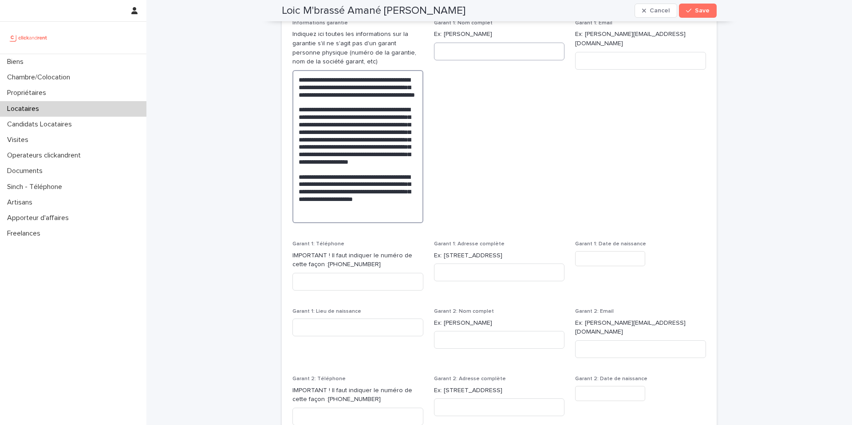
scroll to position [928, 0]
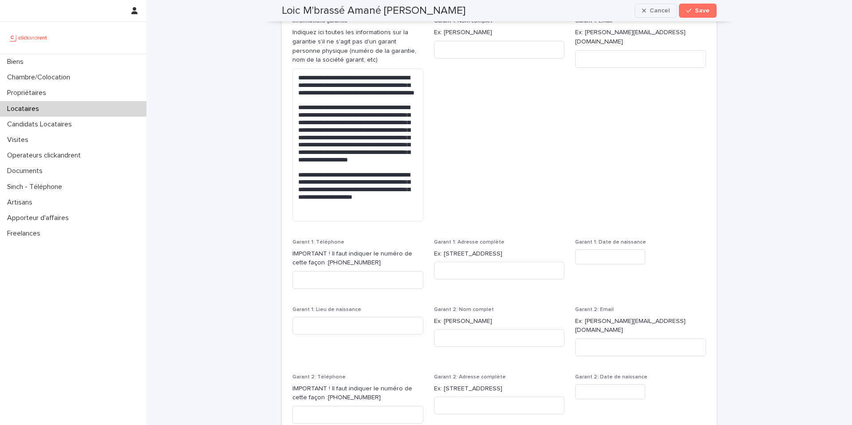
click at [661, 13] on span "Cancel" at bounding box center [660, 11] width 20 height 6
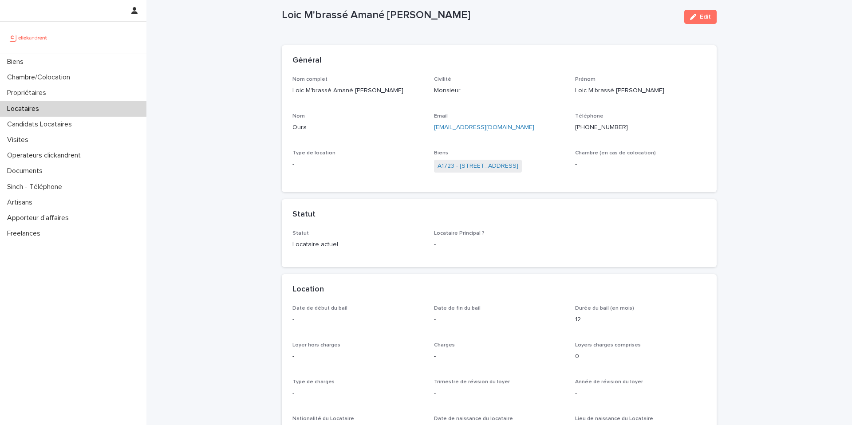
scroll to position [0, 0]
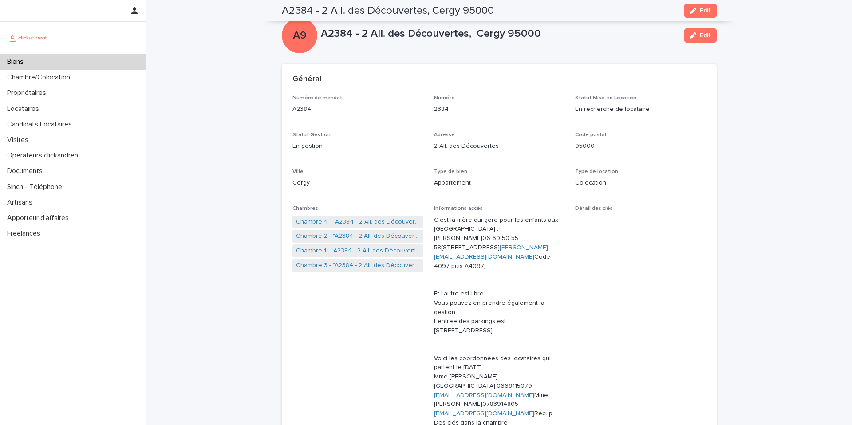
scroll to position [563, 0]
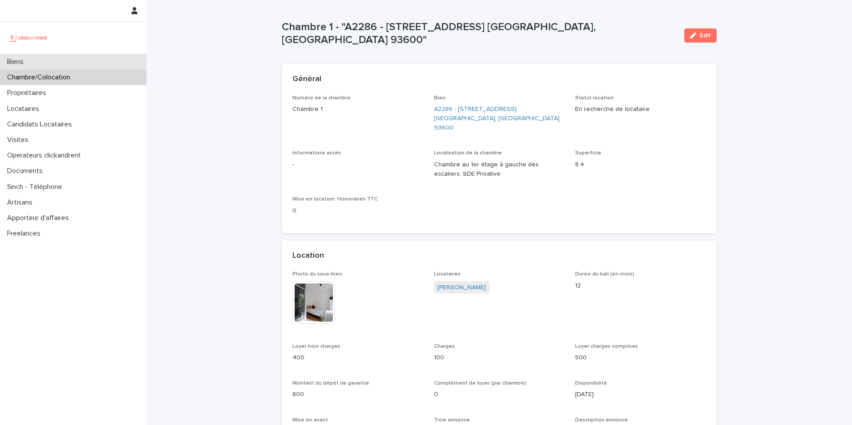
click at [83, 63] on div "Biens" at bounding box center [73, 62] width 146 height 16
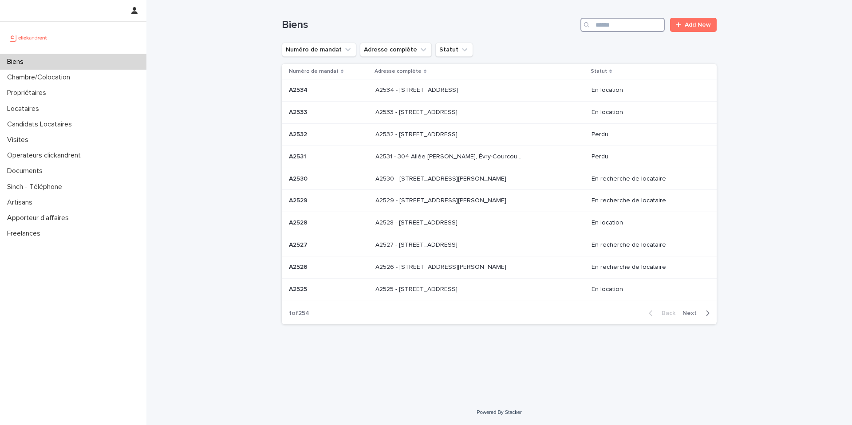
click at [603, 25] on input "Search" at bounding box center [623, 25] width 84 height 14
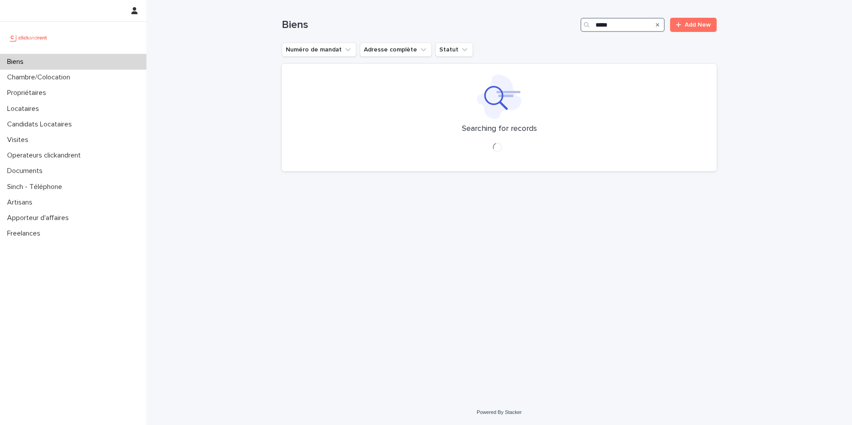
type input "*****"
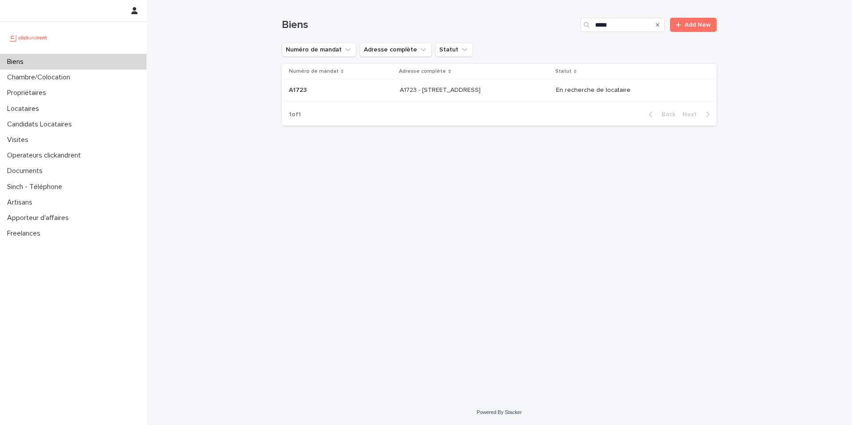
click at [525, 93] on div "A1723 - [STREET_ADDRESS] - [STREET_ADDRESS]" at bounding box center [474, 90] width 149 height 15
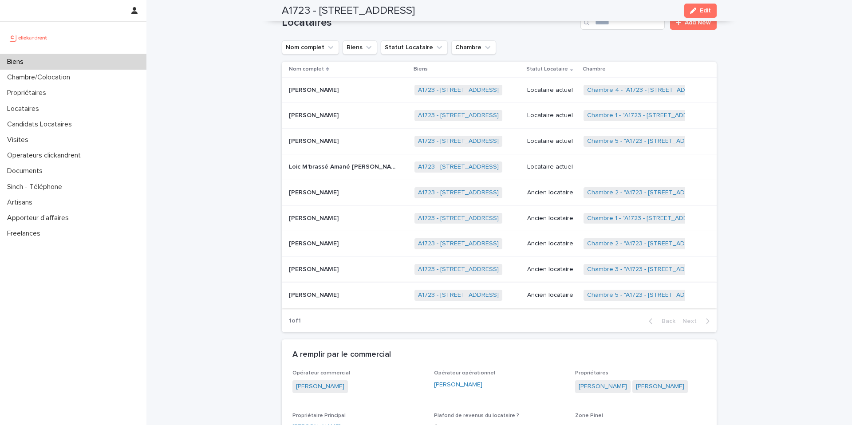
scroll to position [478, 0]
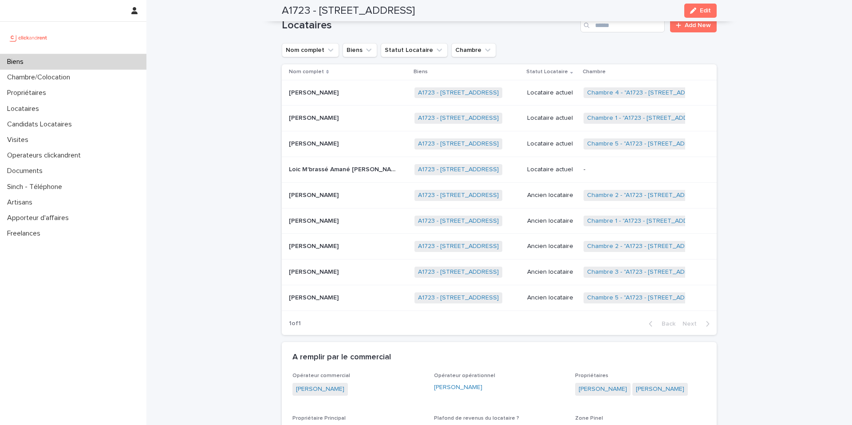
click at [550, 89] on p "Locataire actuel" at bounding box center [551, 93] width 49 height 8
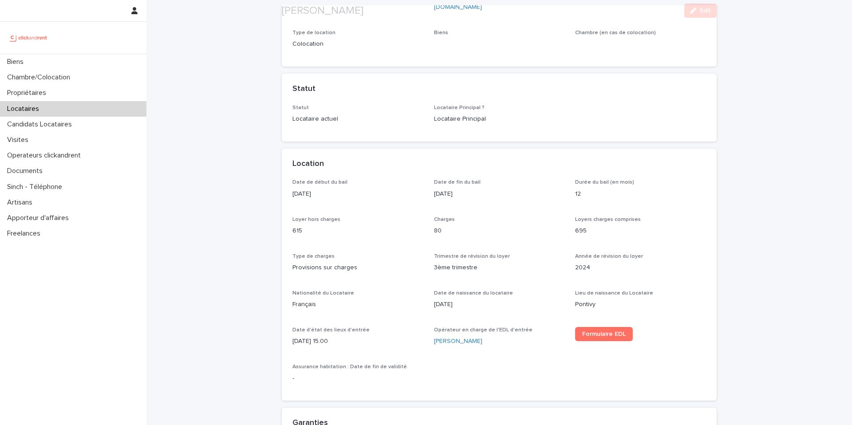
scroll to position [139, 0]
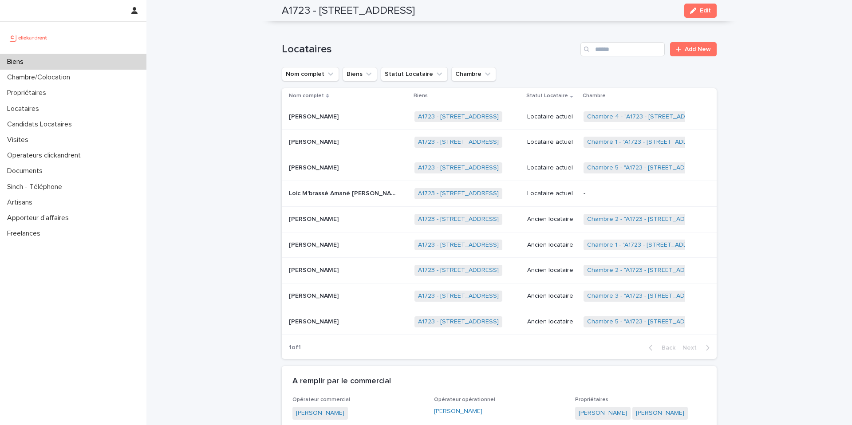
scroll to position [447, 0]
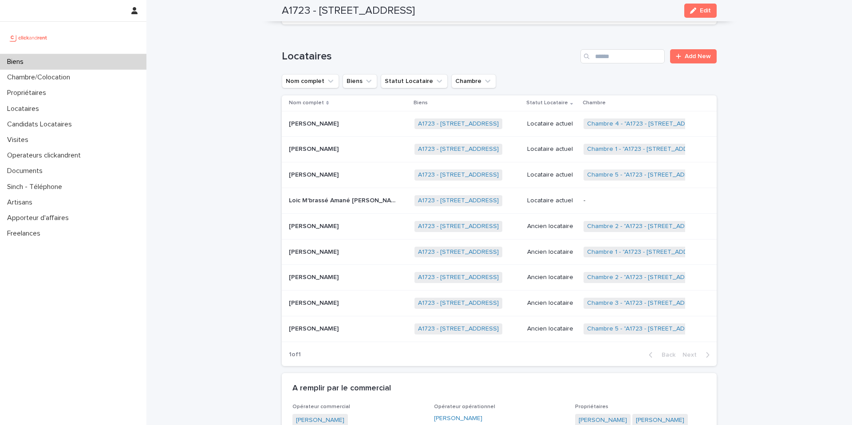
click at [558, 146] on p "Locataire actuel" at bounding box center [551, 150] width 49 height 8
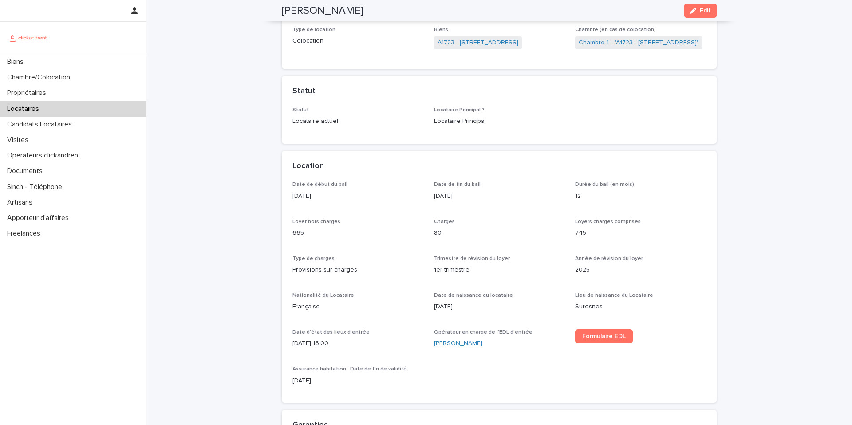
scroll to position [150, 0]
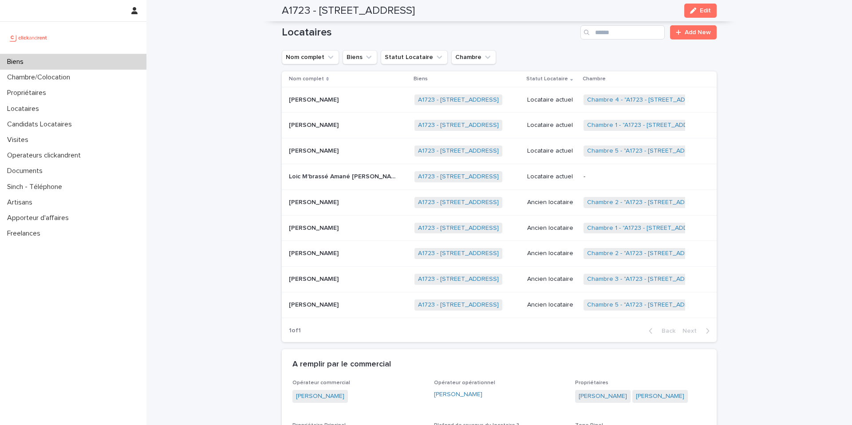
scroll to position [466, 0]
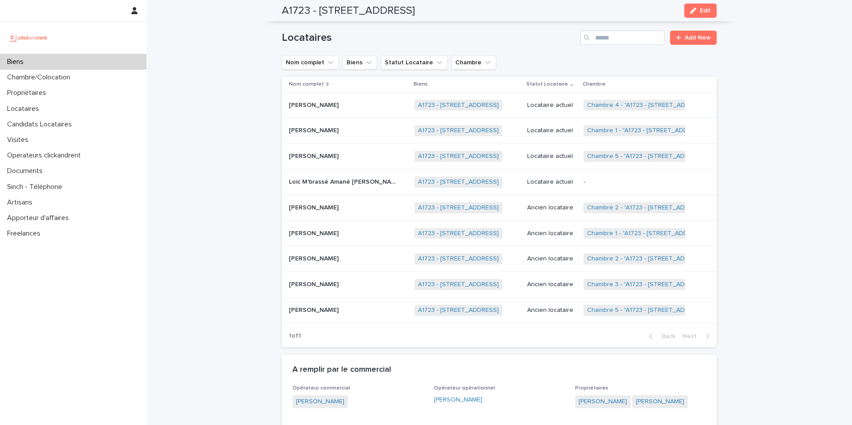
click at [550, 153] on p "Locataire actuel" at bounding box center [551, 157] width 49 height 8
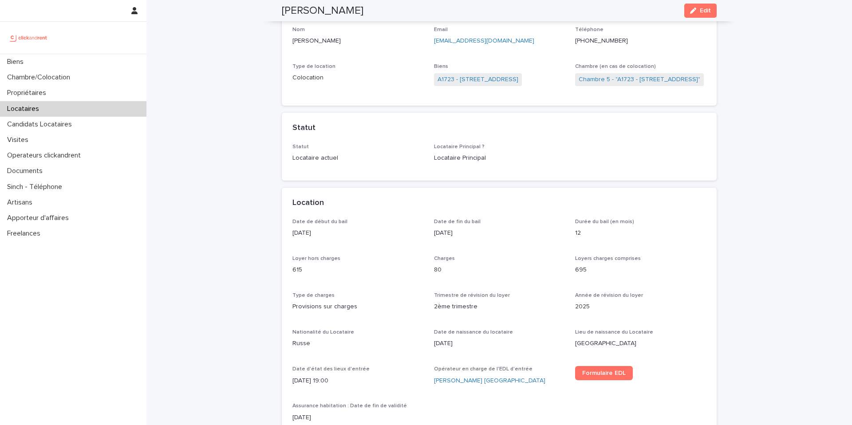
scroll to position [101, 0]
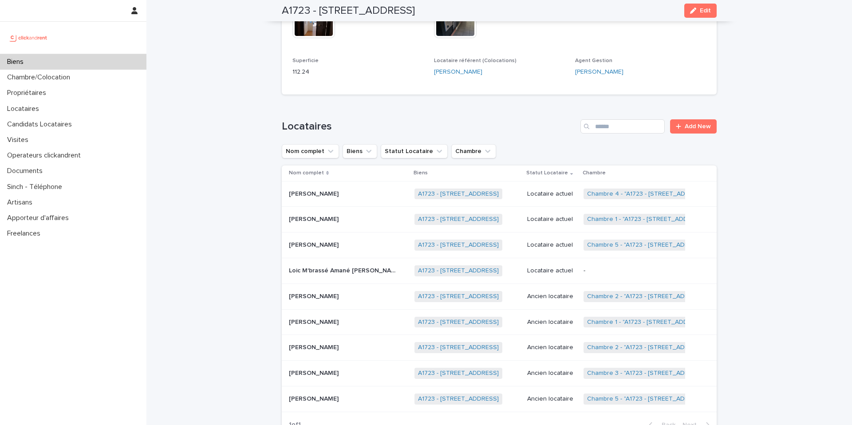
scroll to position [377, 0]
